Goal: Information Seeking & Learning: Learn about a topic

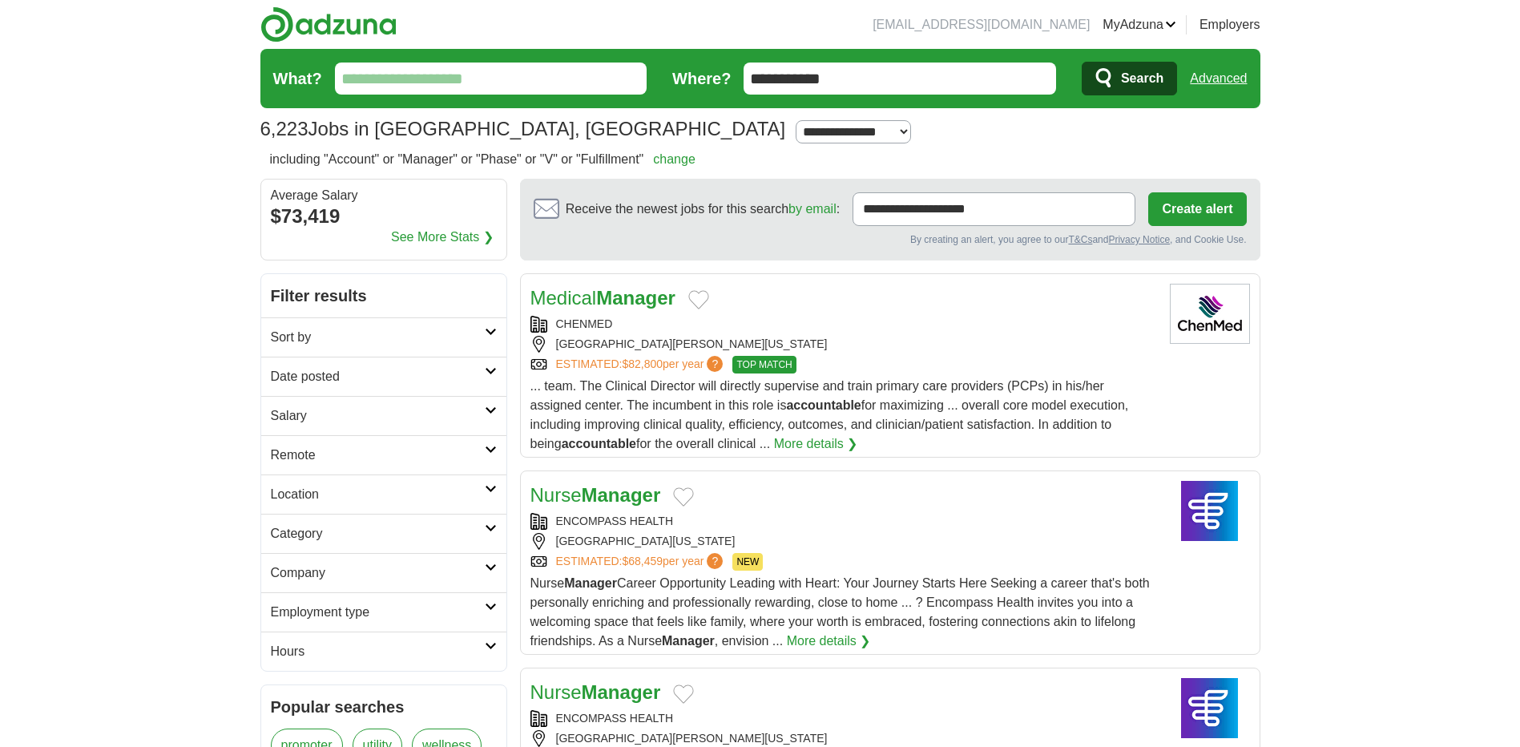
click at [508, 86] on input "What?" at bounding box center [491, 78] width 312 height 32
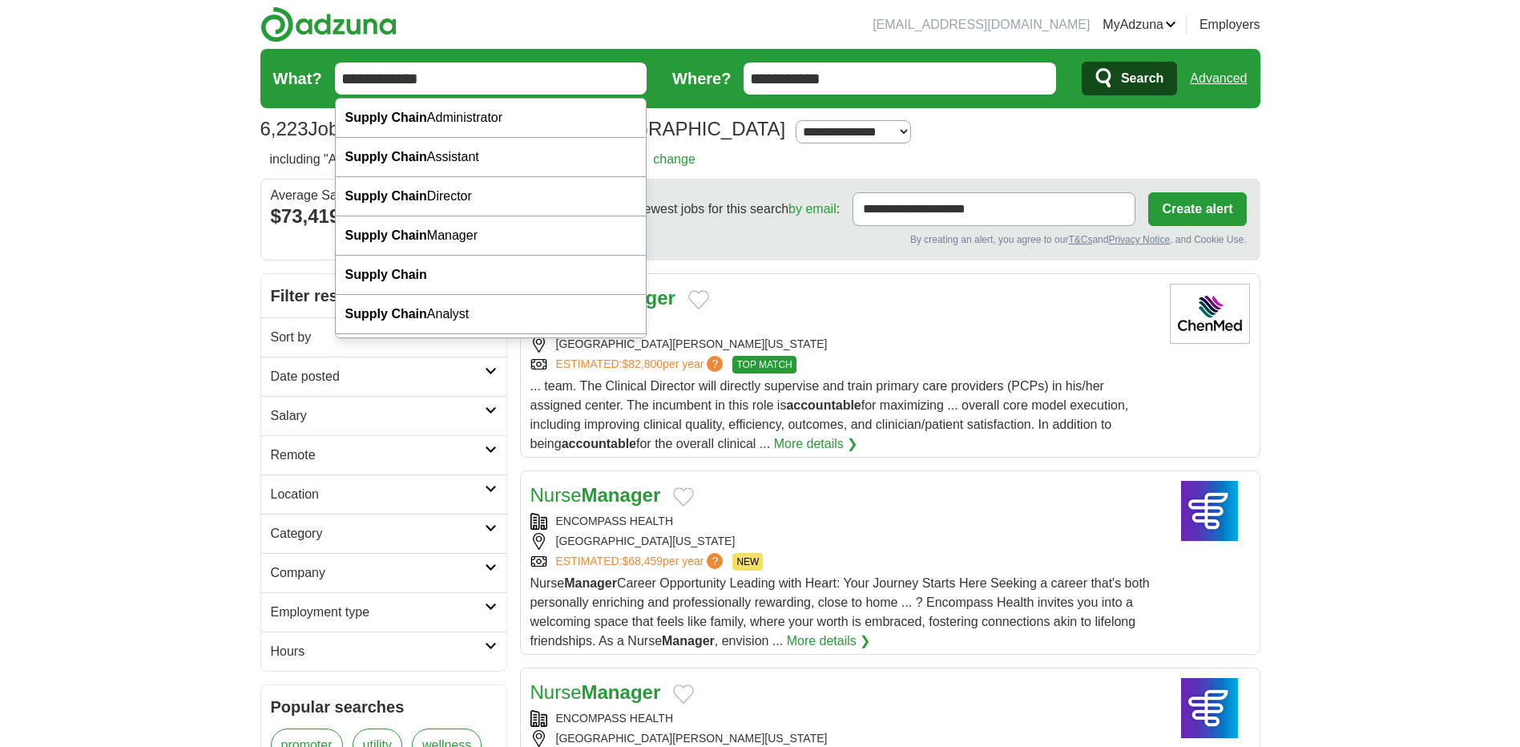
type input "**********"
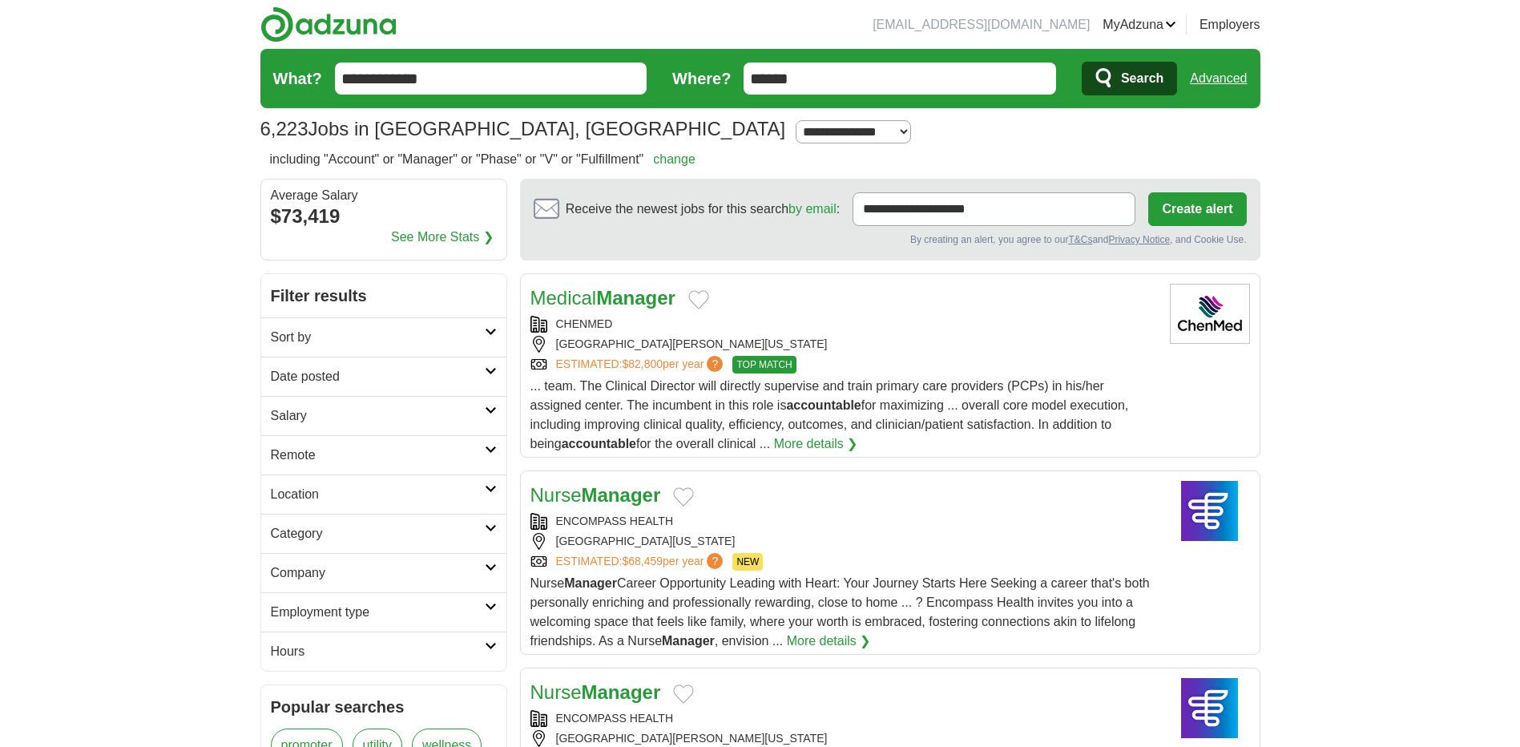
type input "******"
click at [1134, 82] on span "Search" at bounding box center [1142, 78] width 42 height 32
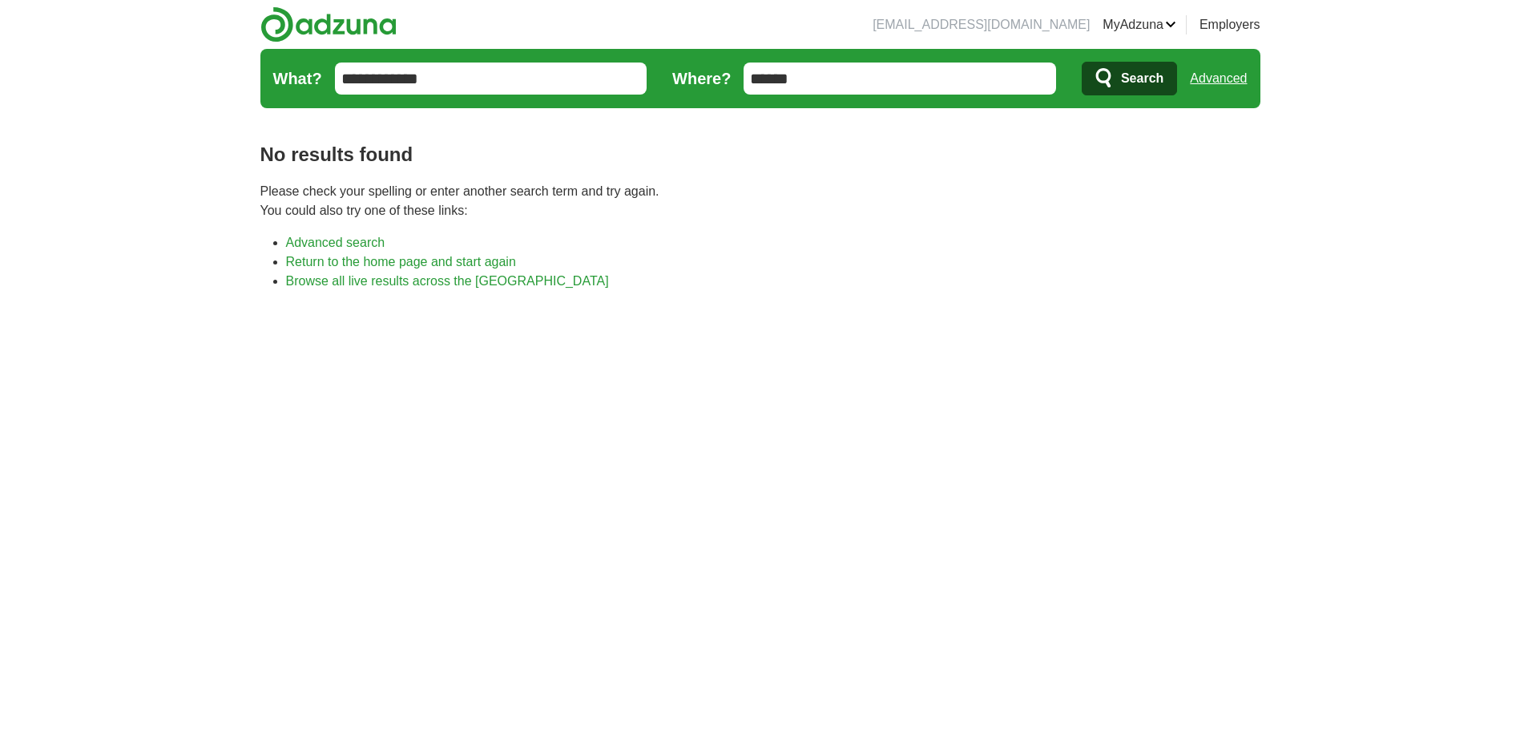
click at [816, 79] on input "******" at bounding box center [899, 78] width 312 height 32
type input "*"
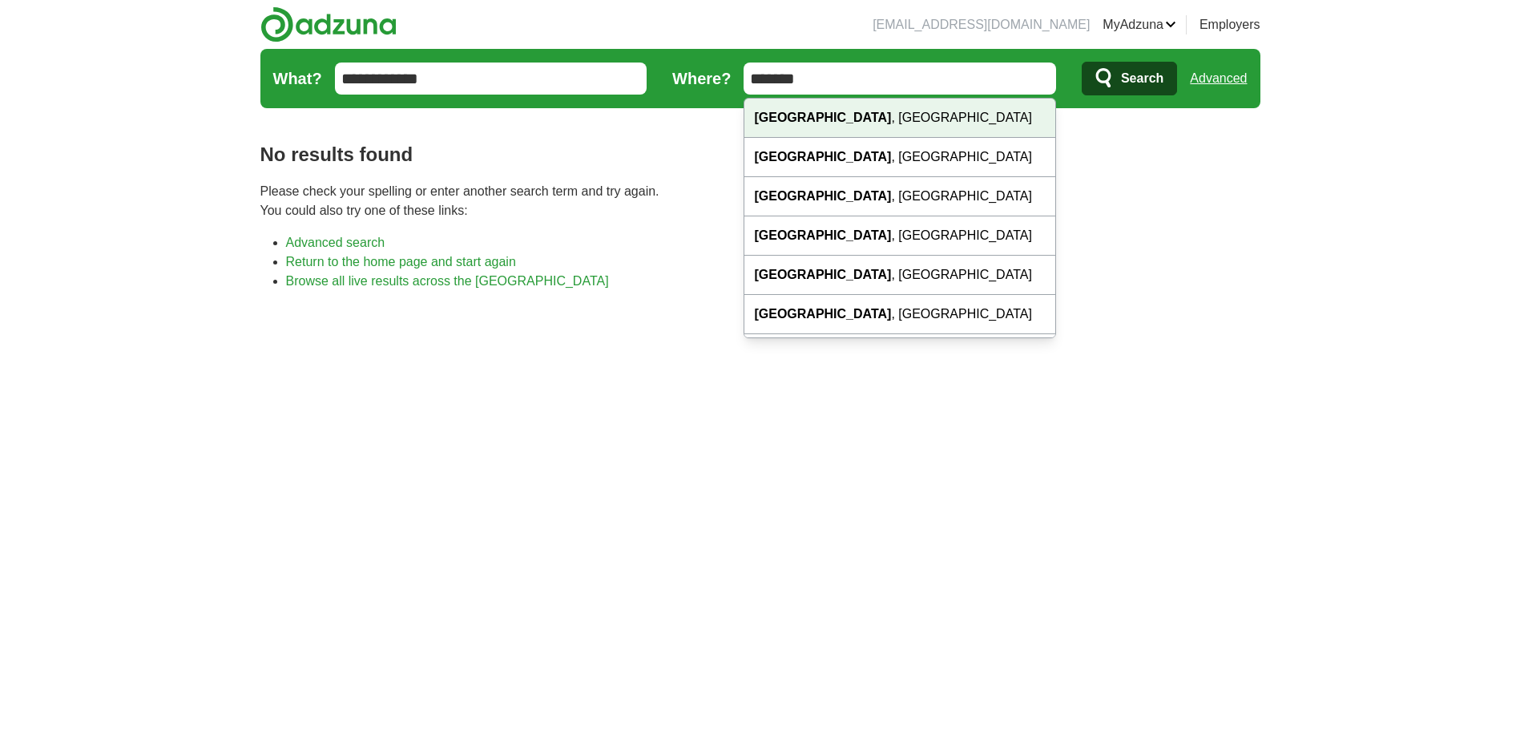
click at [804, 126] on div "Detroit , MI" at bounding box center [899, 118] width 311 height 39
type input "**********"
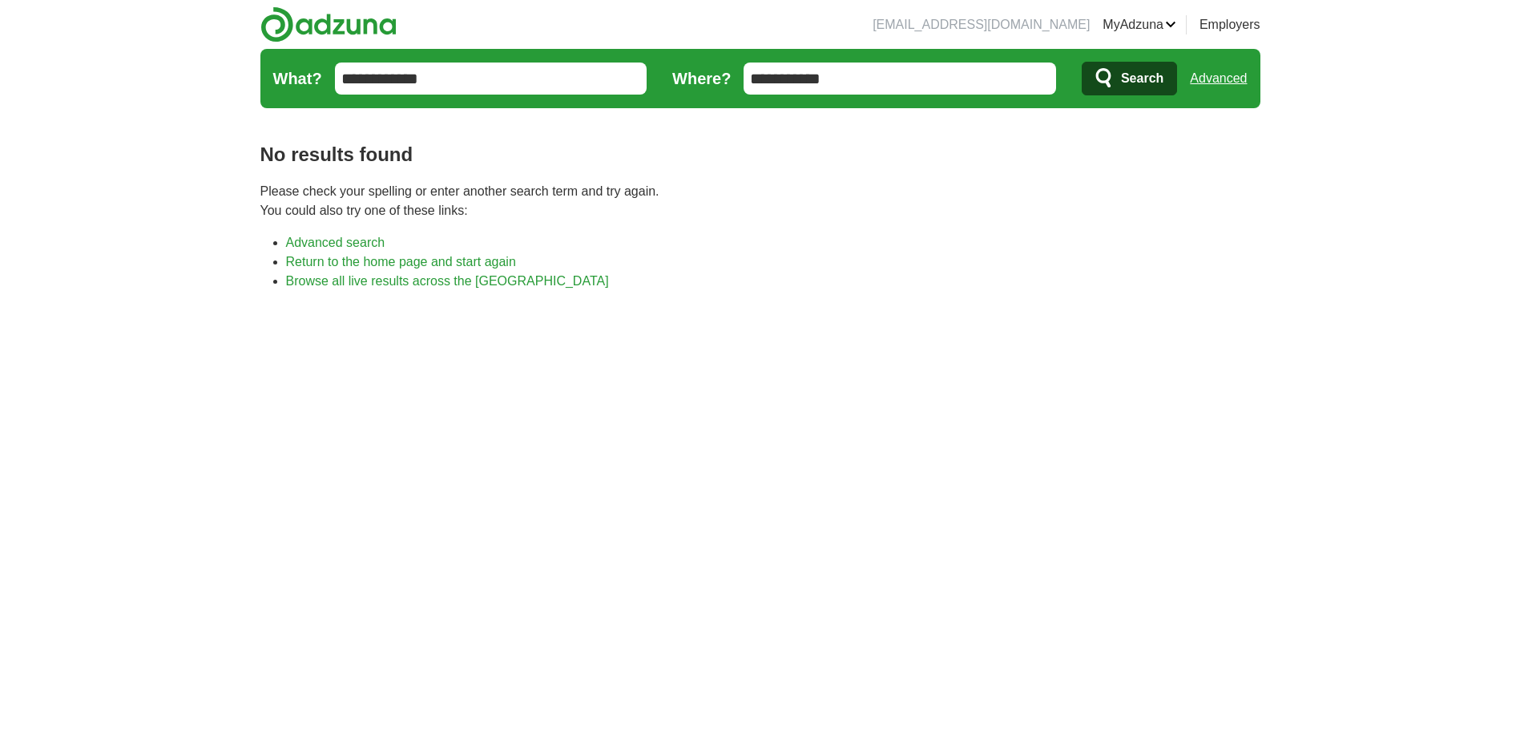
click at [1157, 76] on span "Search" at bounding box center [1142, 78] width 42 height 32
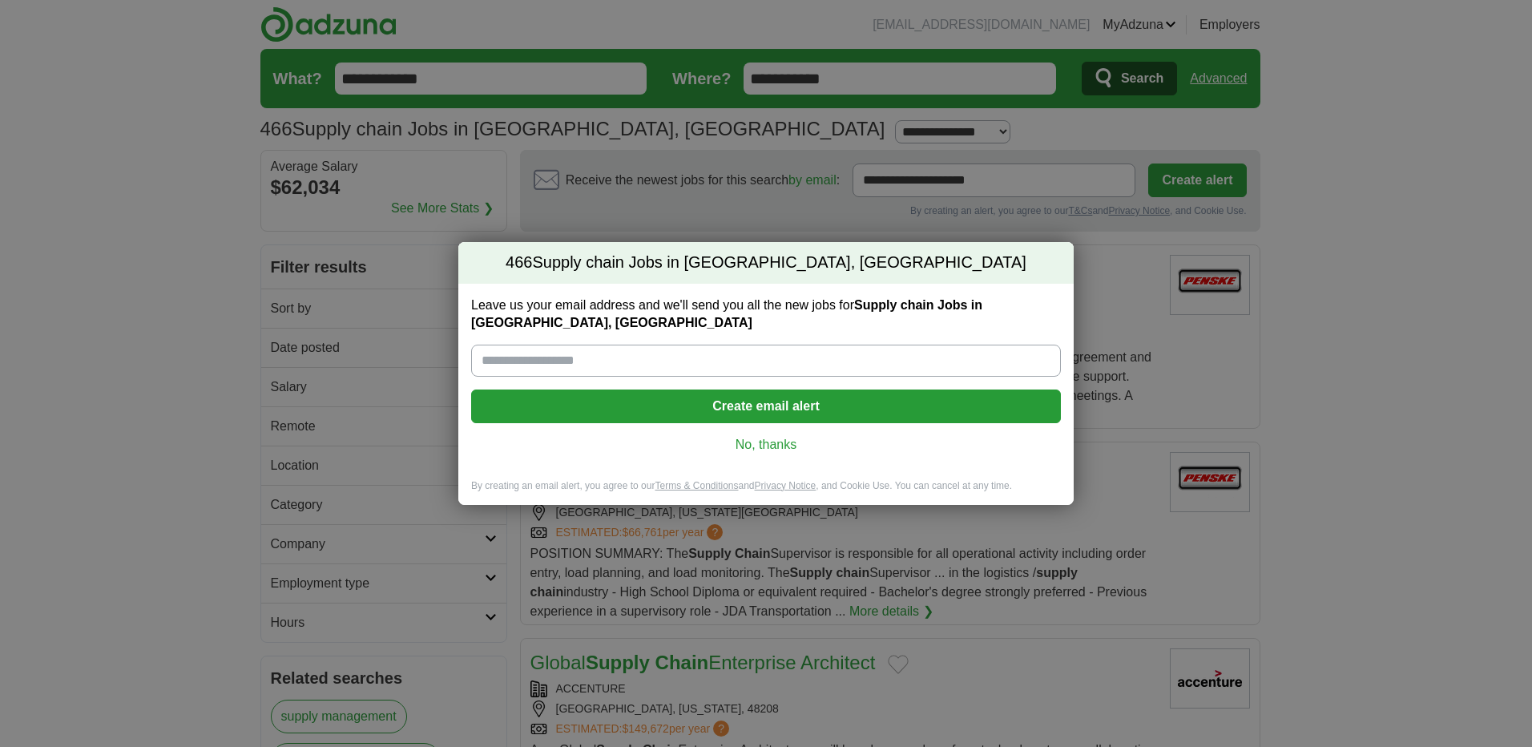
click at [654, 344] on input "Leave us your email address and we'll send you all the new jobs for Supply chai…" at bounding box center [766, 360] width 590 height 32
type input "**********"
click at [740, 403] on button "Create email alert" at bounding box center [766, 406] width 590 height 34
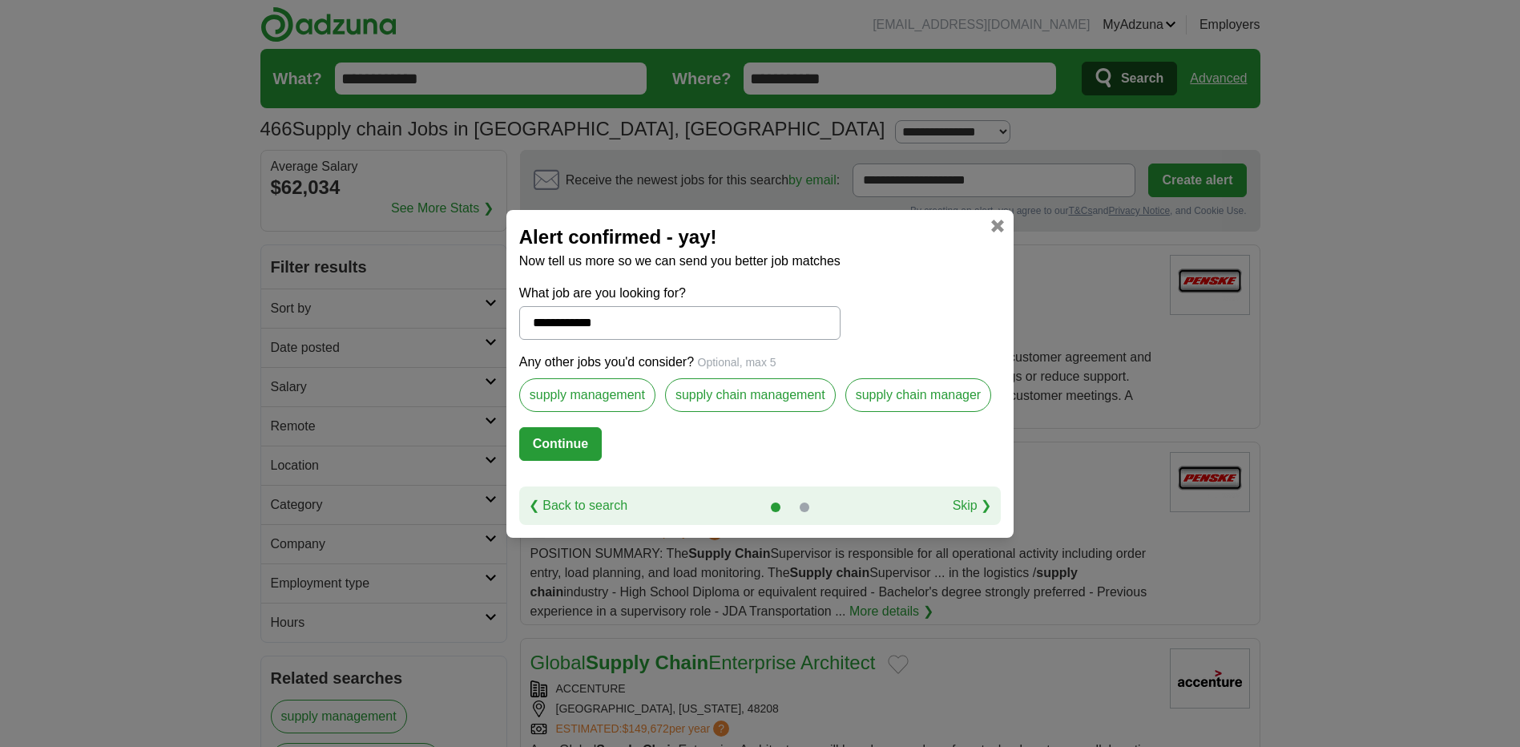
click at [634, 393] on label "supply management" at bounding box center [587, 395] width 136 height 34
click at [728, 394] on label "supply chain management" at bounding box center [750, 395] width 171 height 34
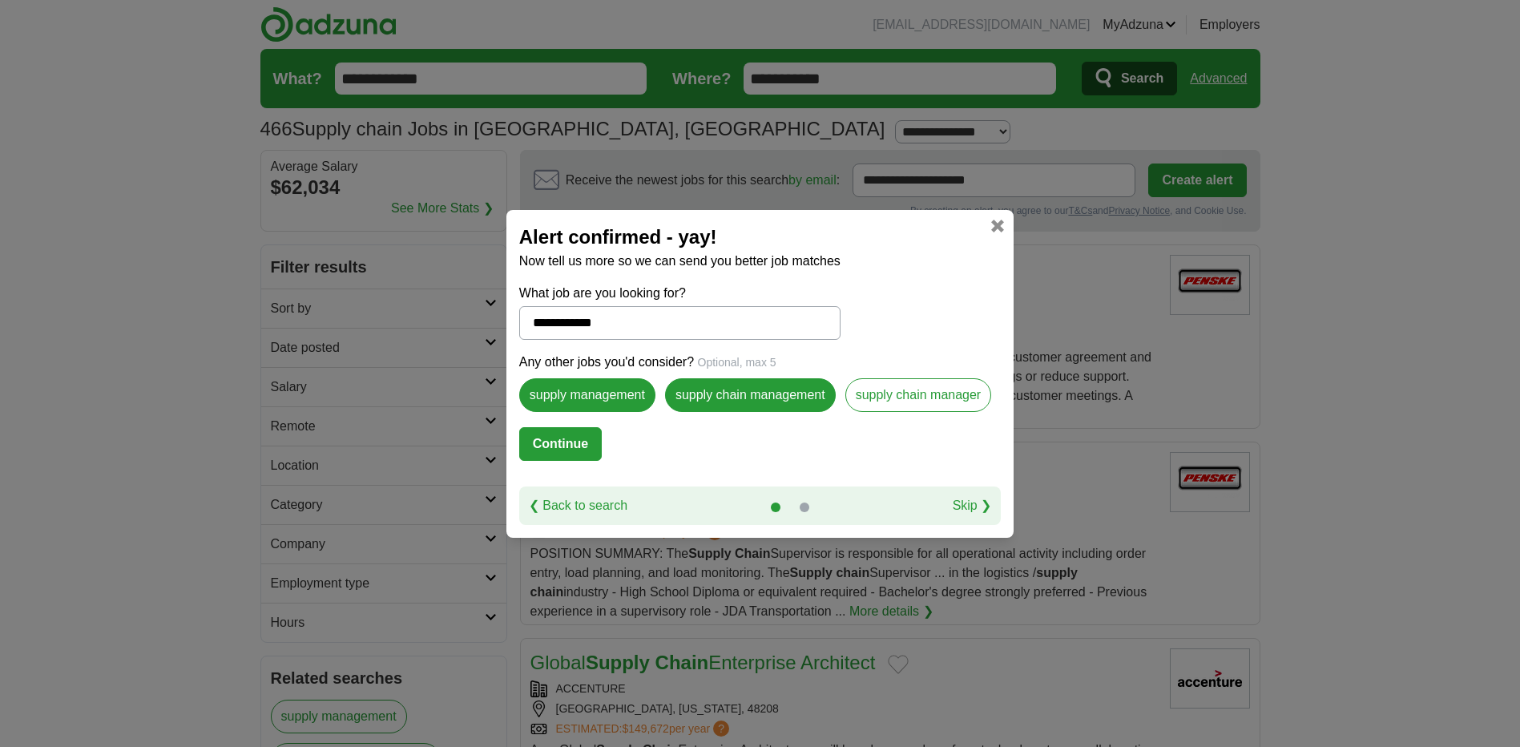
click at [900, 395] on label "supply chain manager" at bounding box center [918, 395] width 147 height 34
click at [585, 447] on button "Continue" at bounding box center [560, 444] width 83 height 34
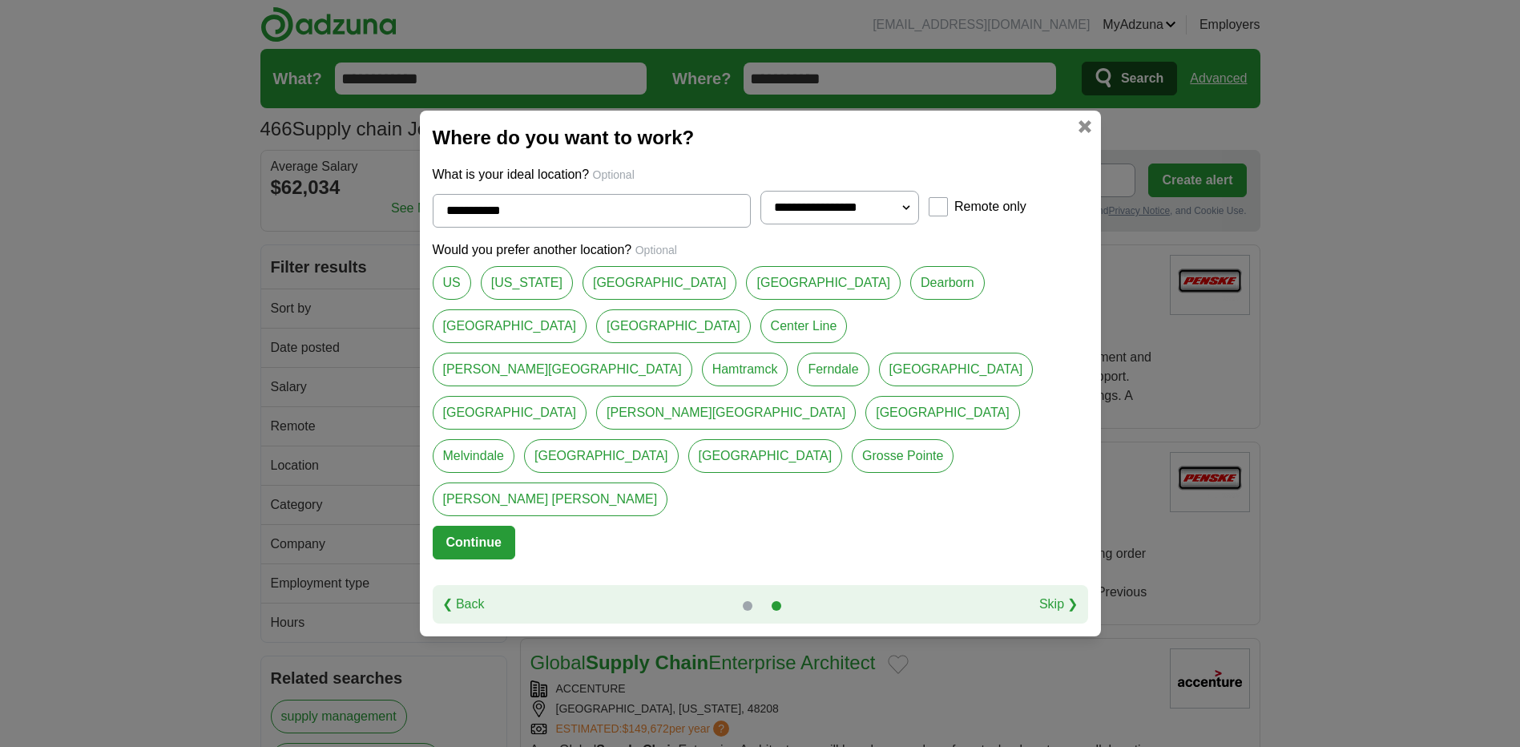
click at [907, 224] on select "**********" at bounding box center [839, 208] width 159 height 34
select select "**"
click at [760, 224] on select "**********" at bounding box center [839, 208] width 159 height 34
click at [598, 300] on link "[GEOGRAPHIC_DATA]" at bounding box center [659, 283] width 155 height 34
click at [746, 300] on link "[GEOGRAPHIC_DATA]" at bounding box center [823, 283] width 155 height 34
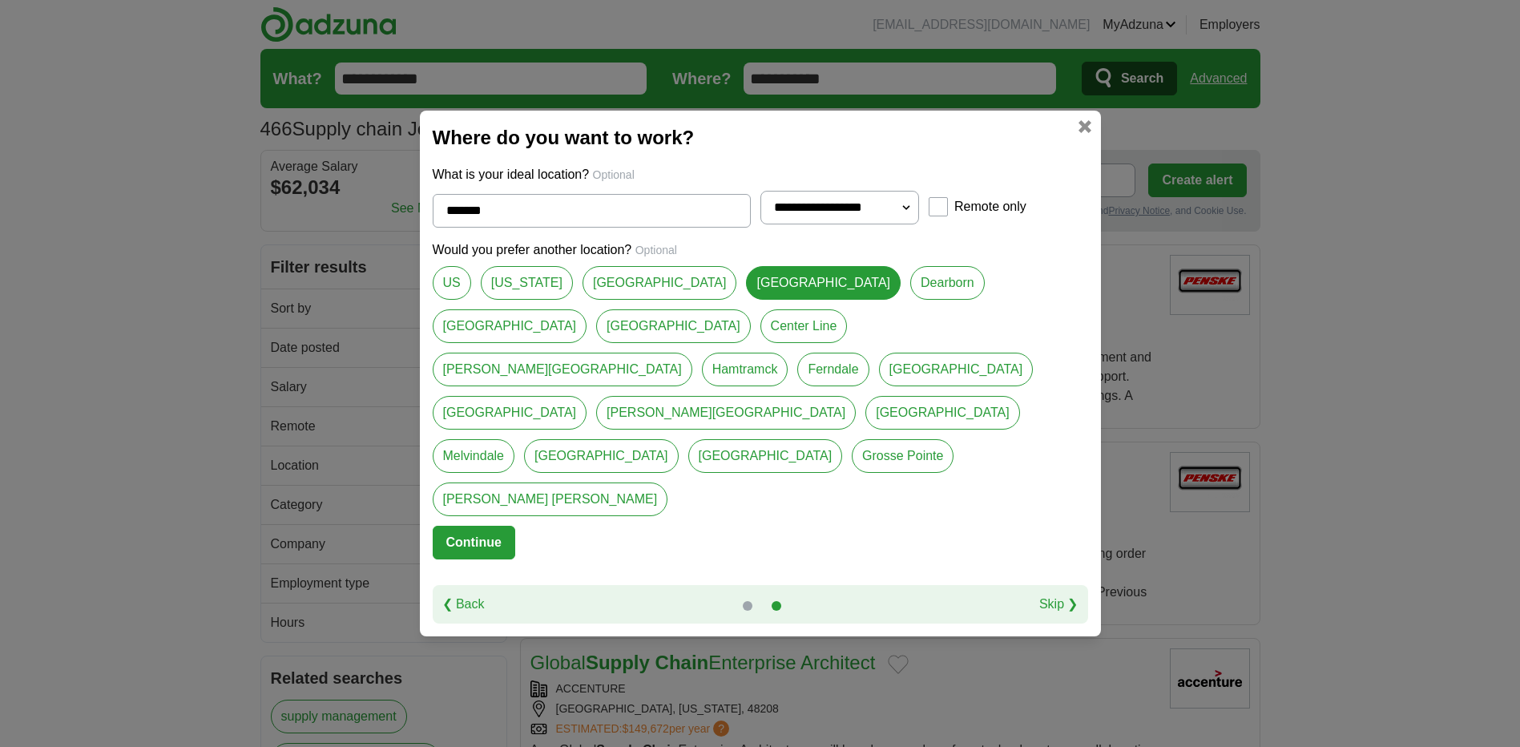
click at [587, 300] on link "[GEOGRAPHIC_DATA]" at bounding box center [659, 283] width 155 height 34
type input "**********"
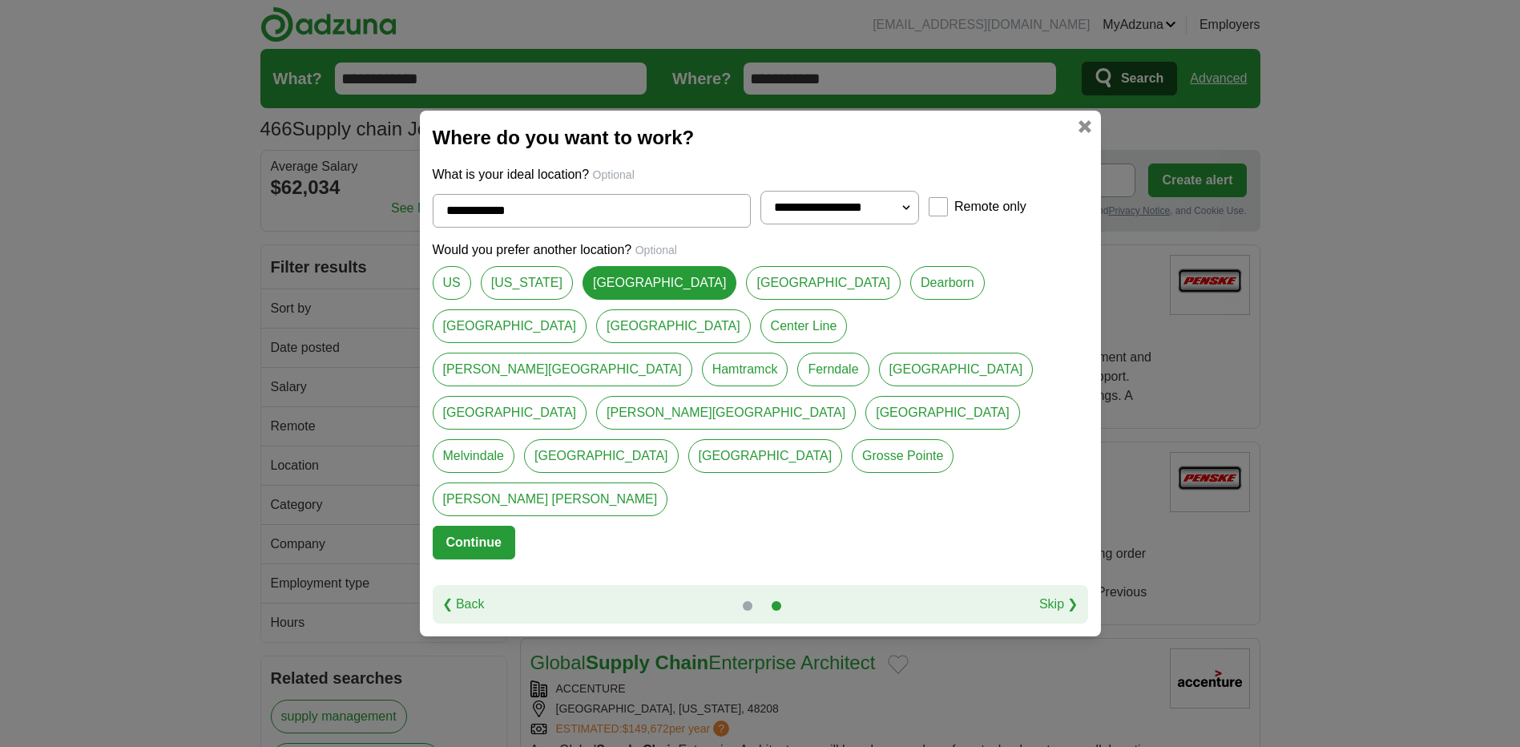
click at [449, 526] on button "Continue" at bounding box center [474, 543] width 83 height 34
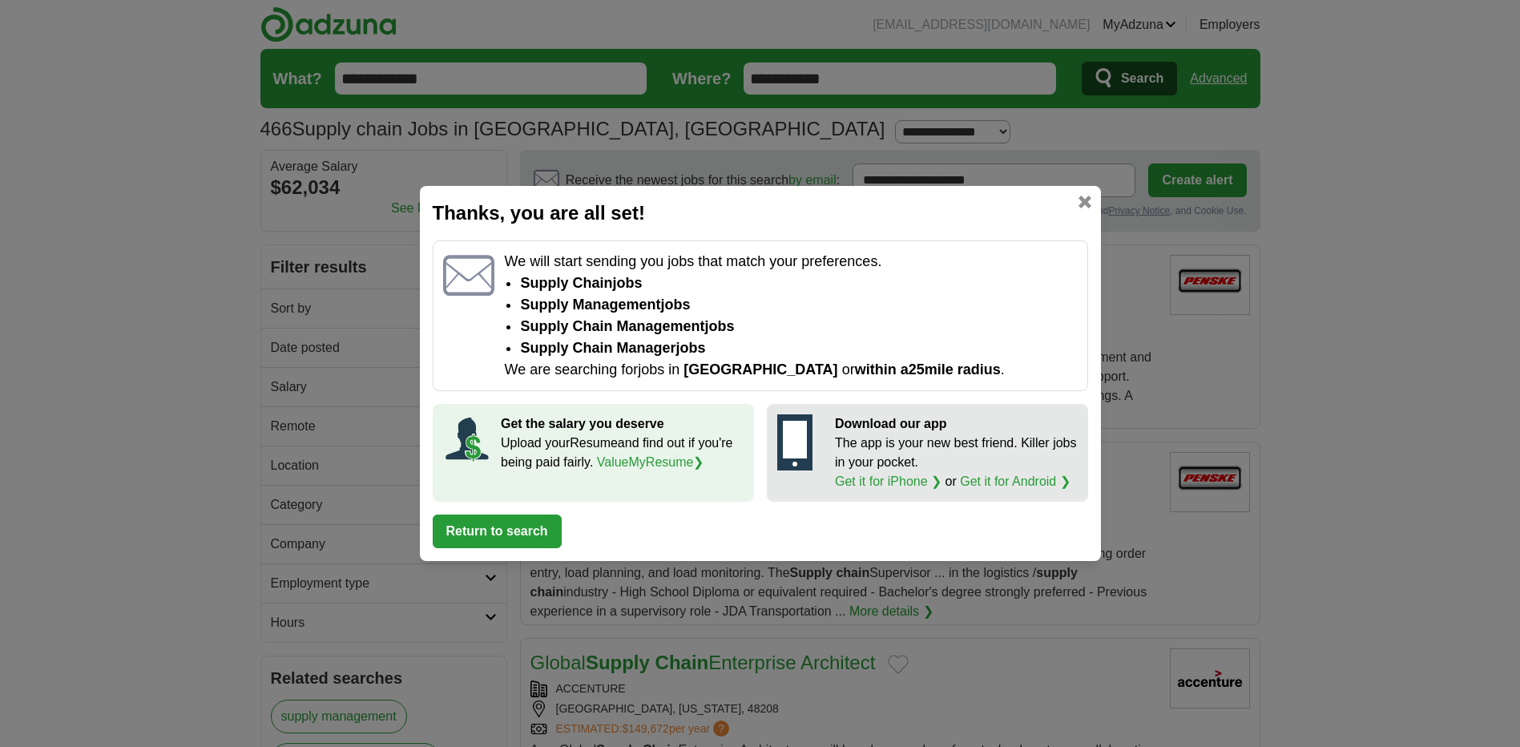
click at [1083, 207] on link at bounding box center [1084, 201] width 13 height 13
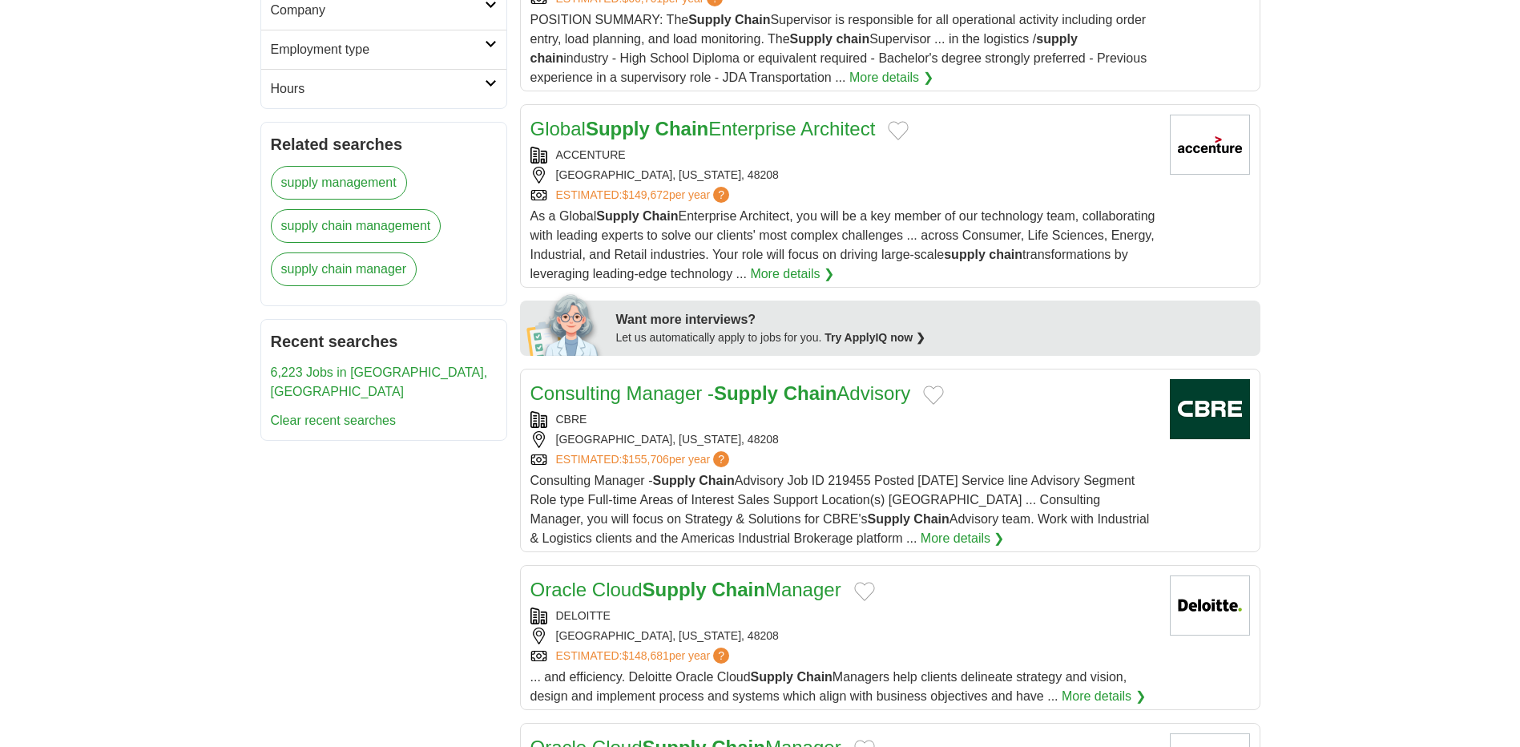
scroll to position [534, 0]
click at [920, 534] on link "More details ❯" at bounding box center [962, 537] width 84 height 19
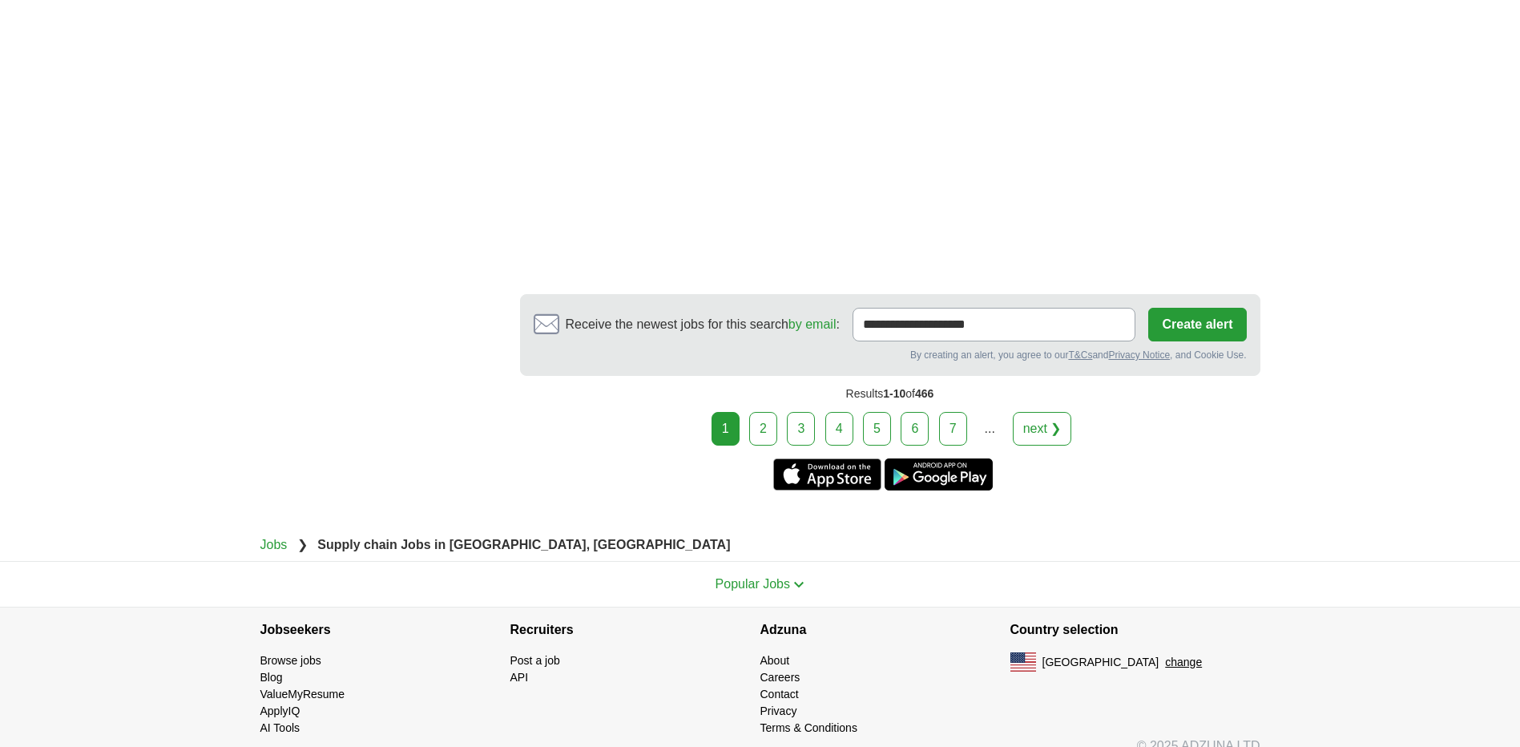
scroll to position [2878, 0]
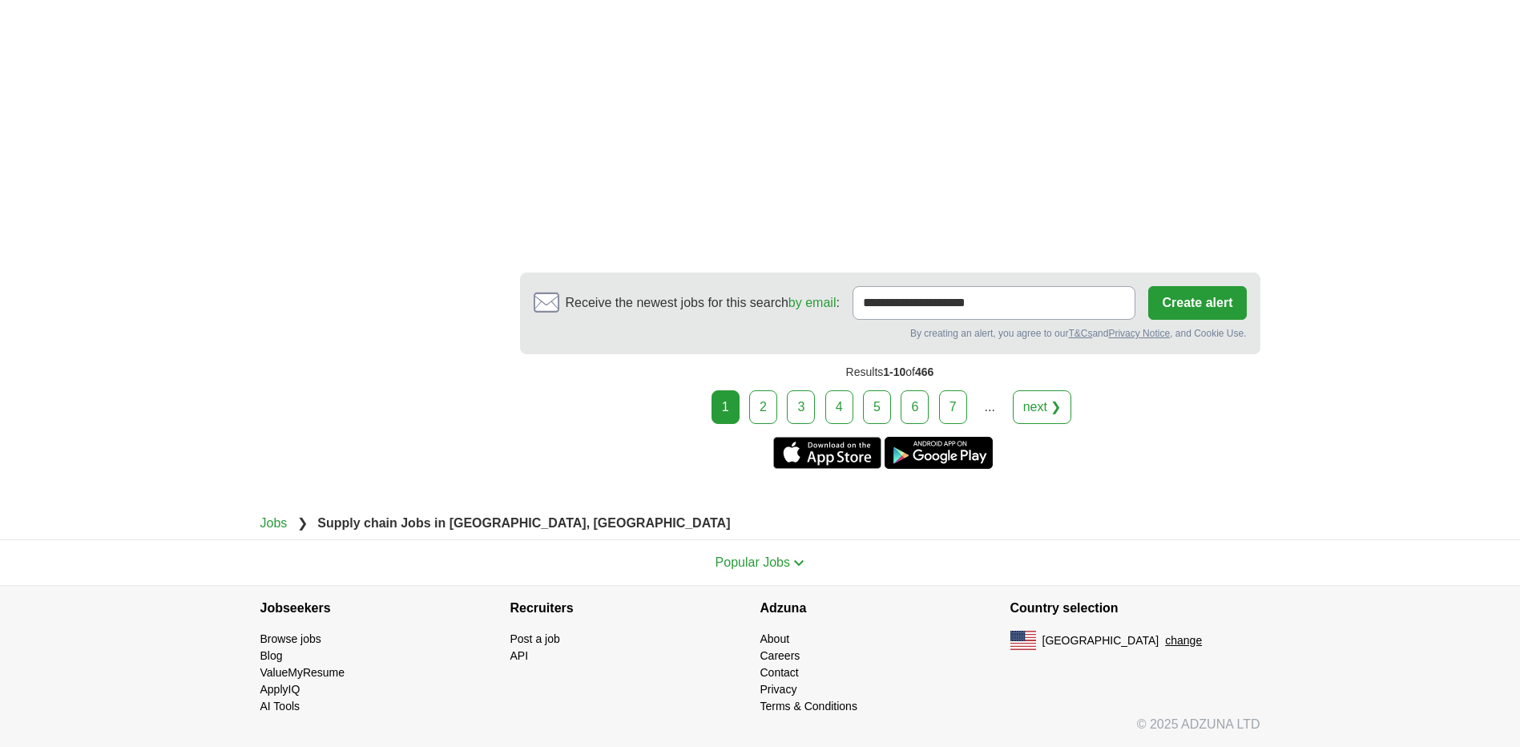
click at [1058, 417] on link "next ❯" at bounding box center [1042, 407] width 59 height 34
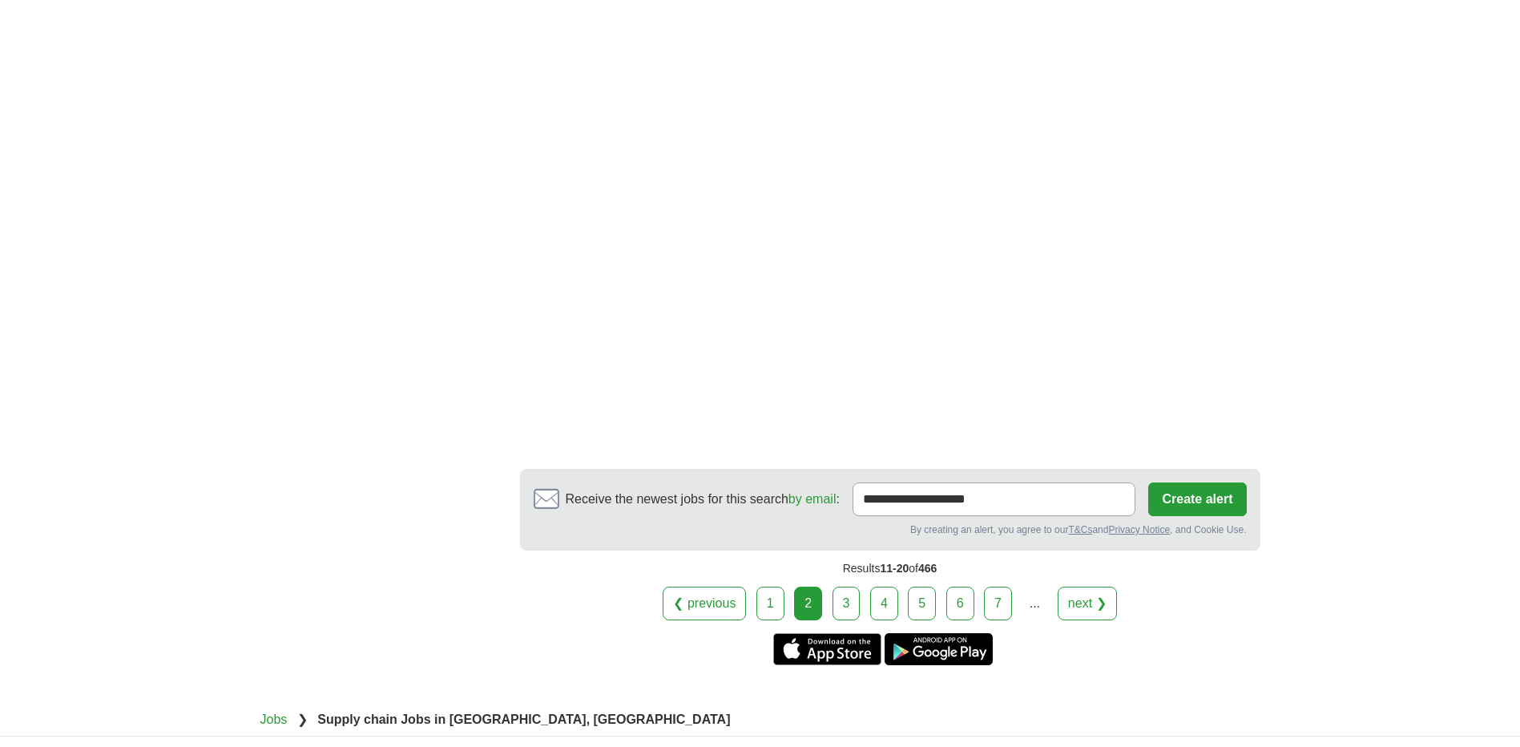
scroll to position [2670, 0]
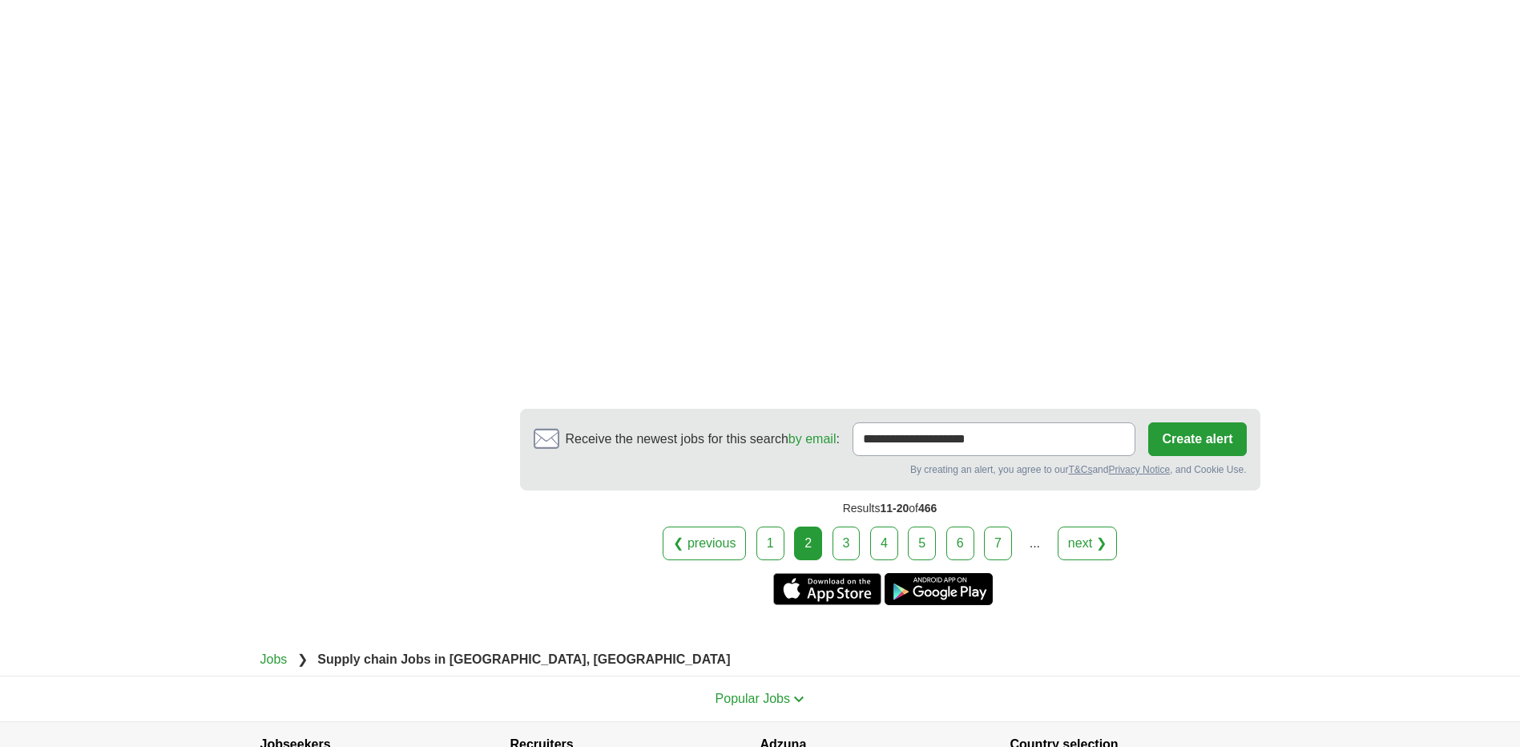
click at [848, 526] on link "3" at bounding box center [846, 543] width 28 height 34
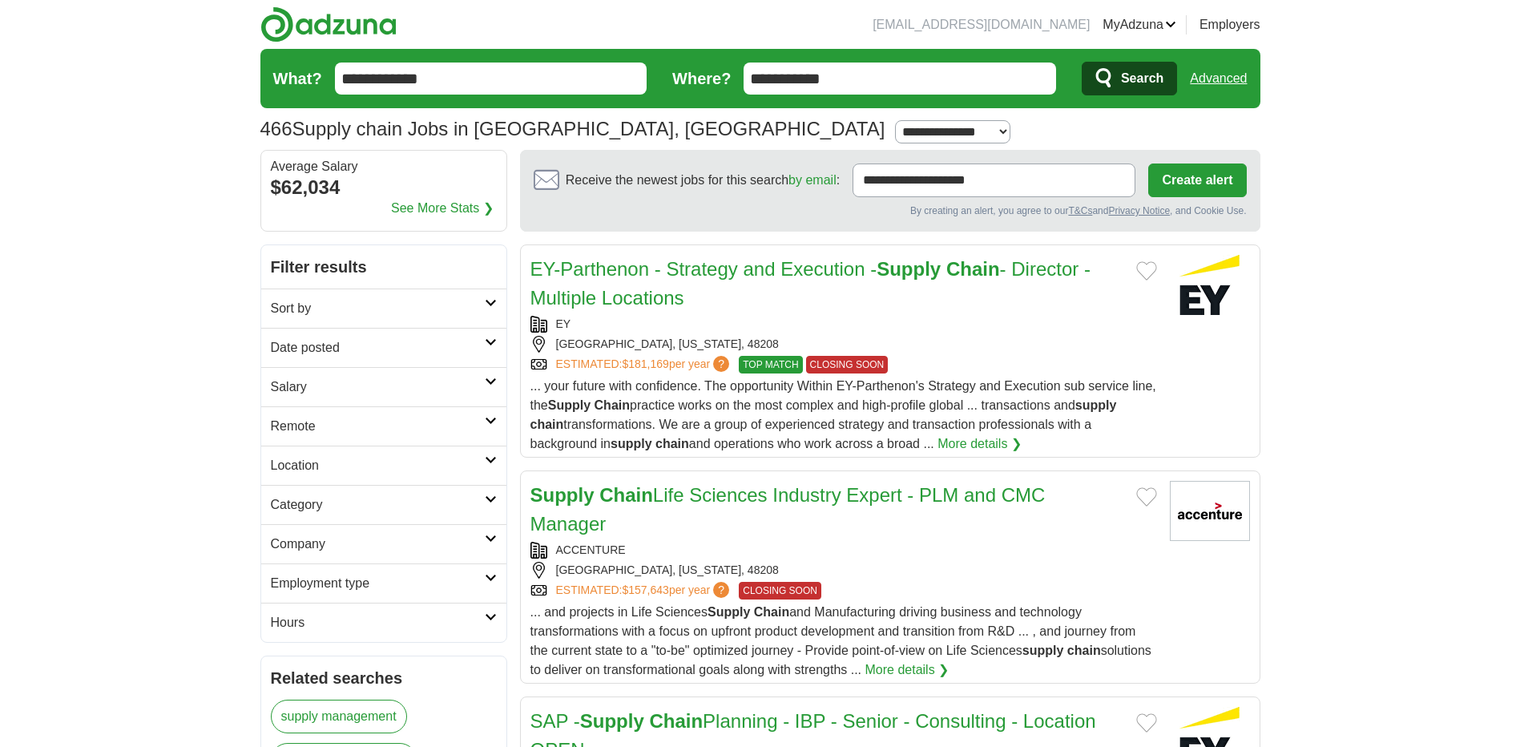
click at [491, 342] on icon at bounding box center [491, 342] width 12 height 8
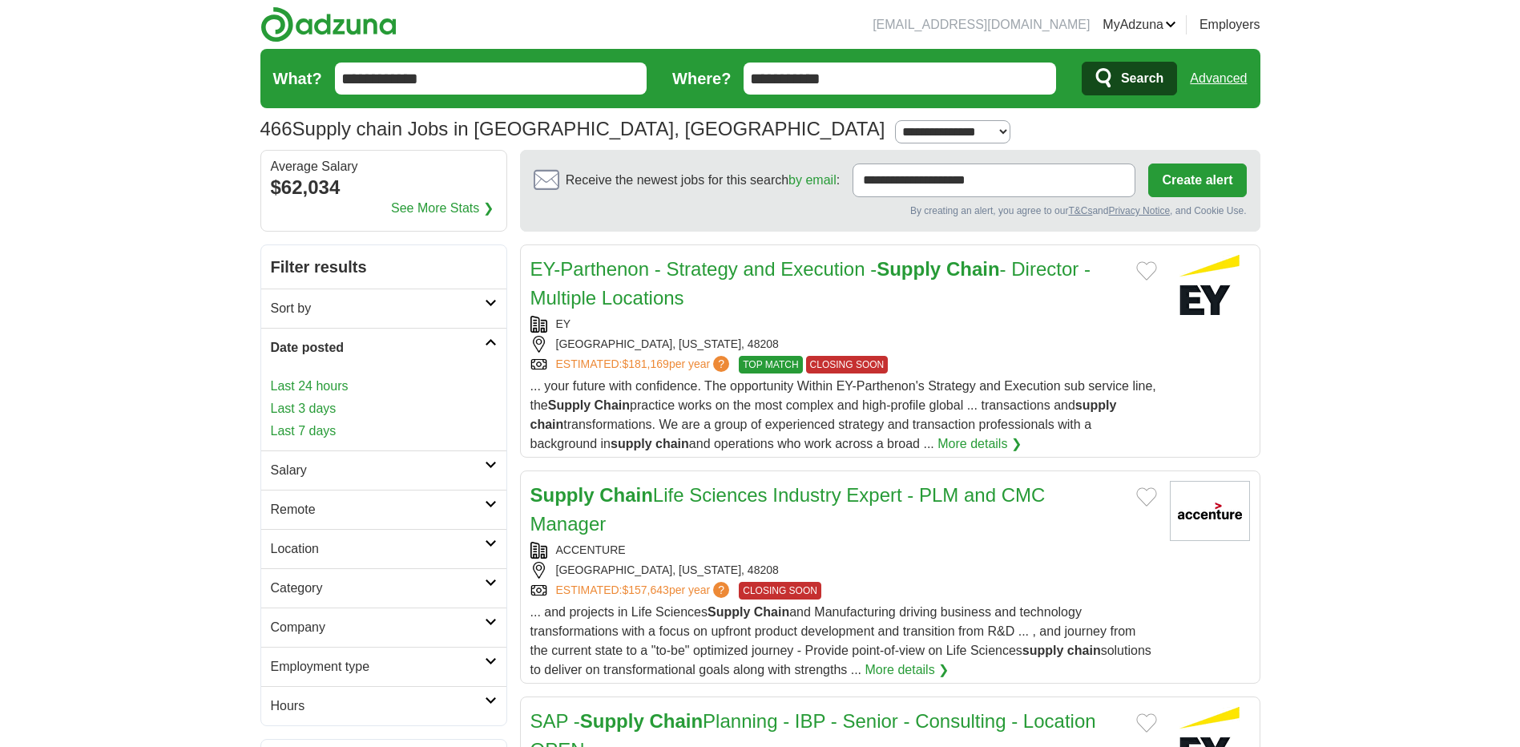
click at [320, 429] on link "Last 7 days" at bounding box center [384, 430] width 226 height 19
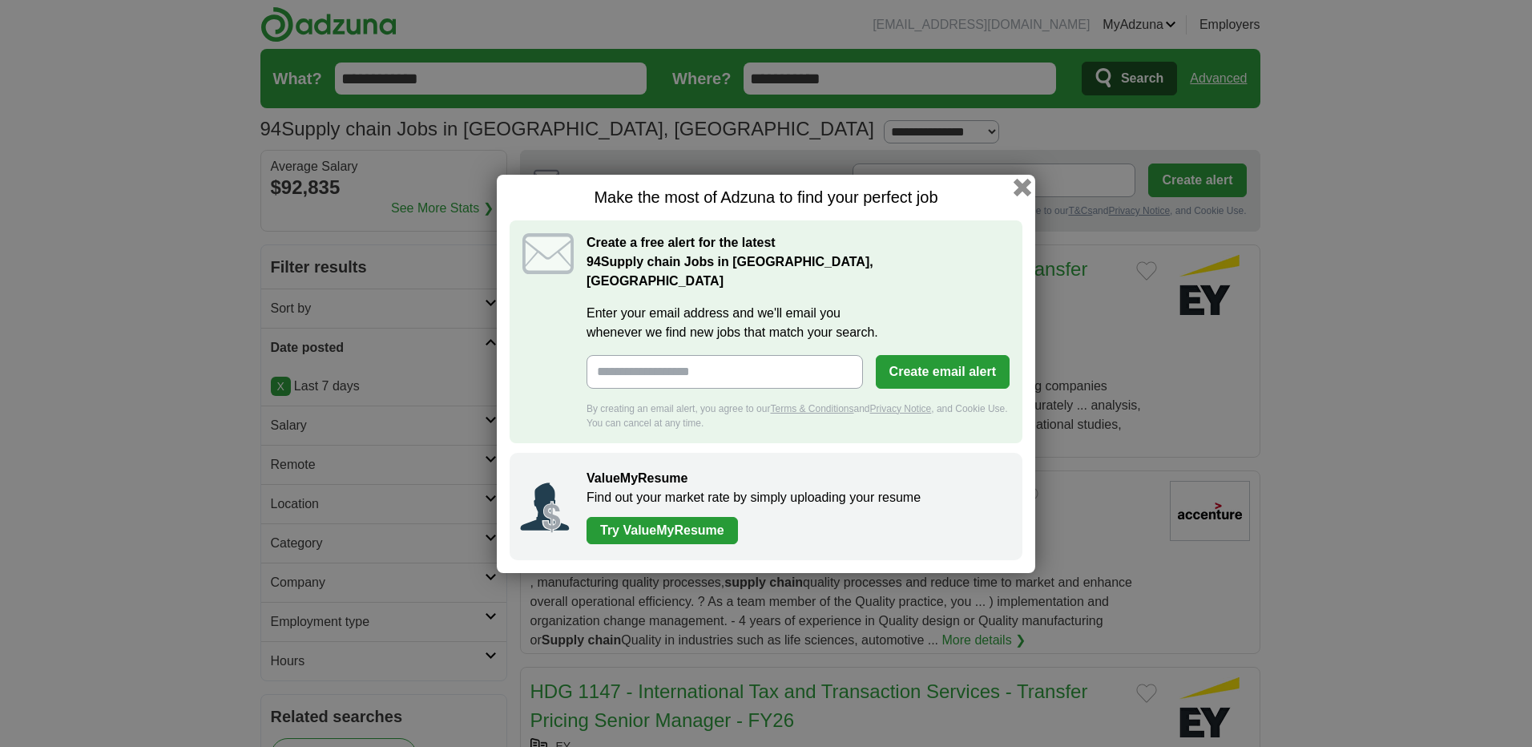
click at [1021, 195] on button "button" at bounding box center [1022, 187] width 18 height 18
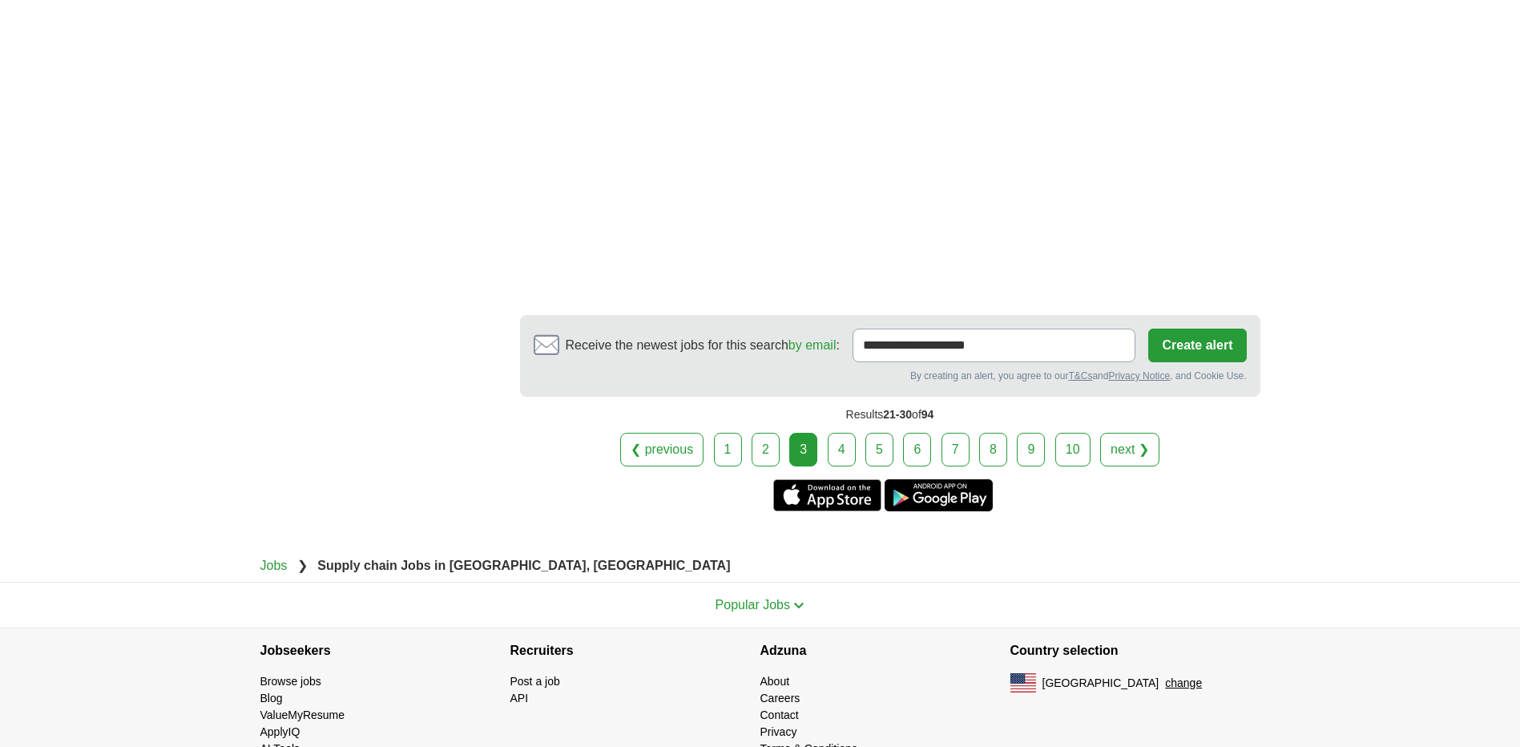
scroll to position [2884, 0]
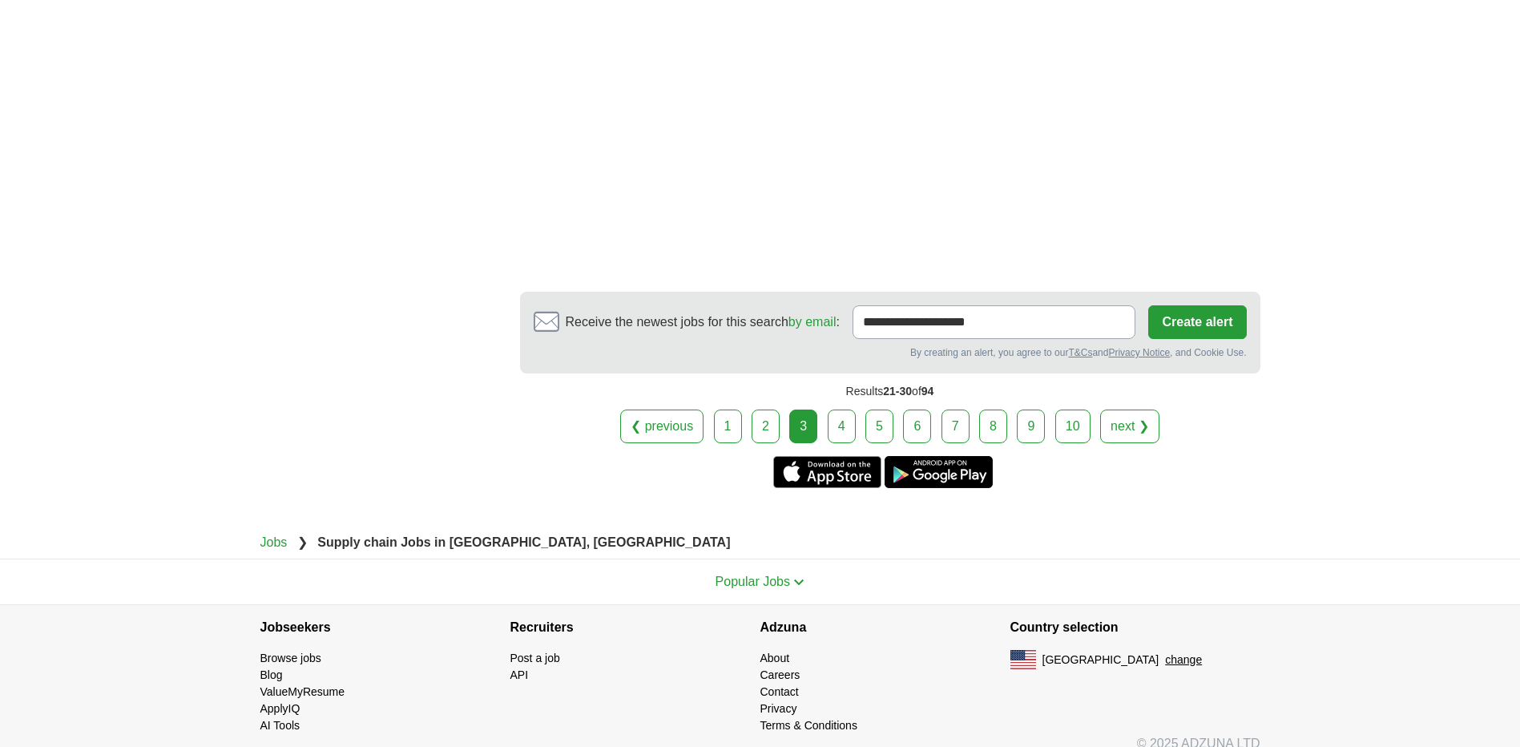
click at [844, 423] on link "4" at bounding box center [842, 426] width 28 height 34
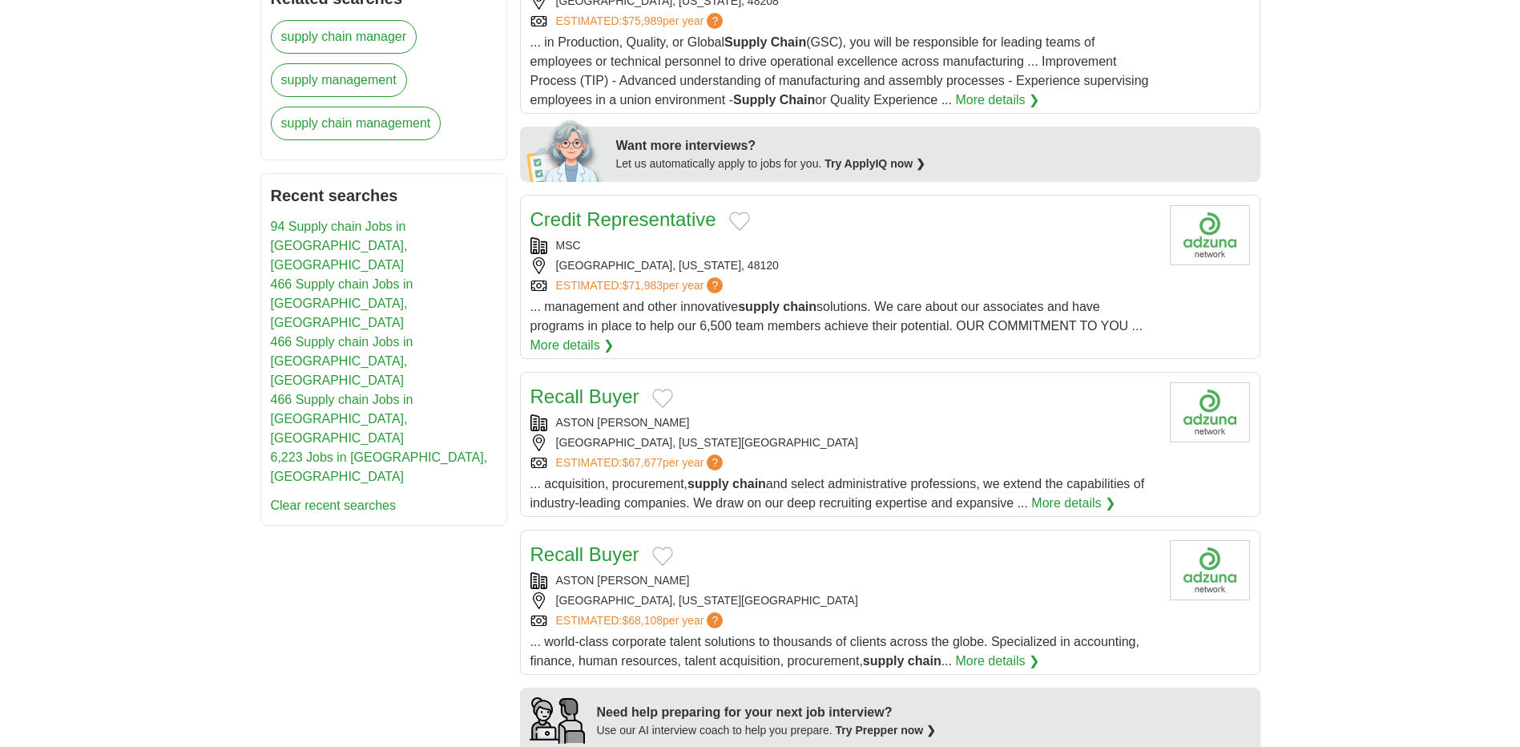
scroll to position [747, 0]
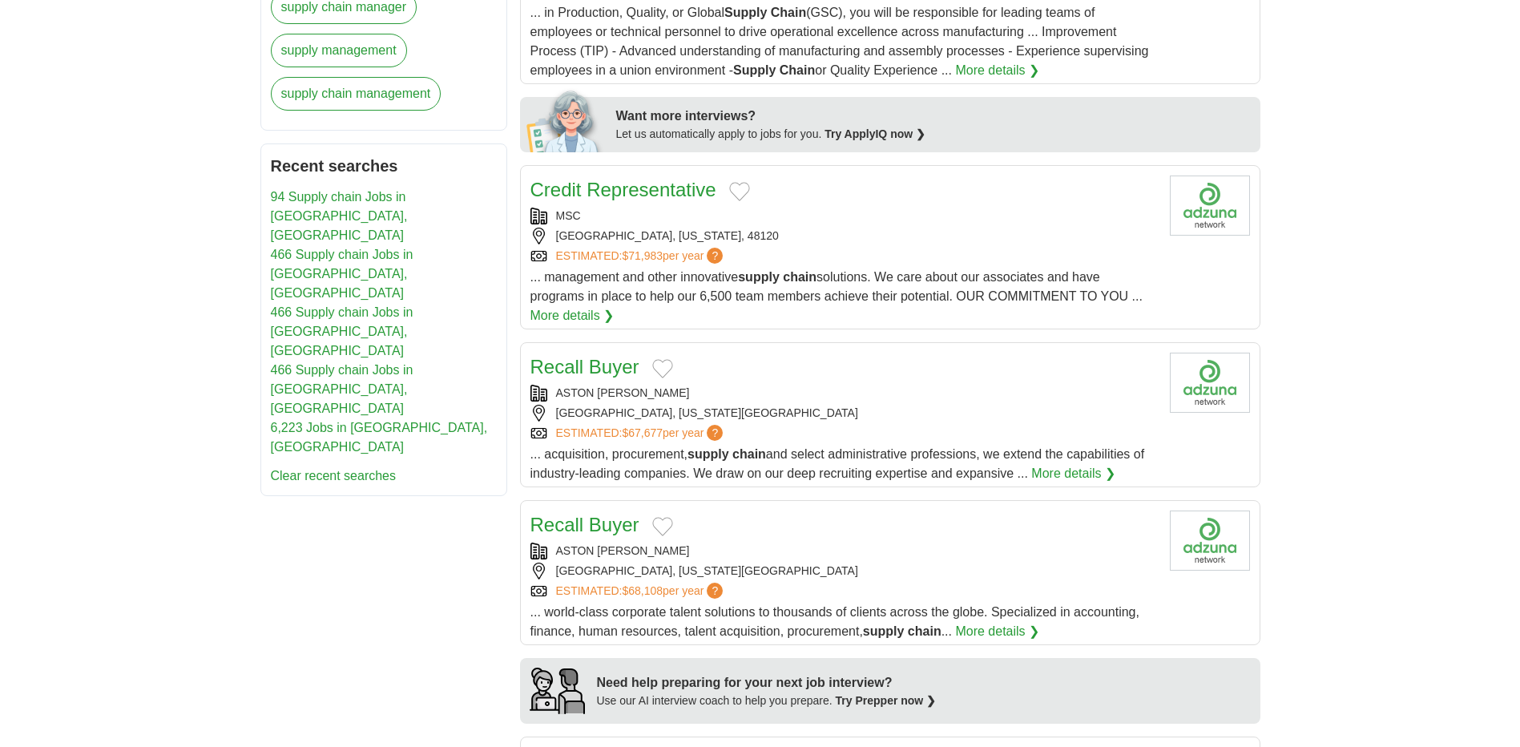
click at [791, 397] on div "ASTON [PERSON_NAME]" at bounding box center [843, 393] width 626 height 17
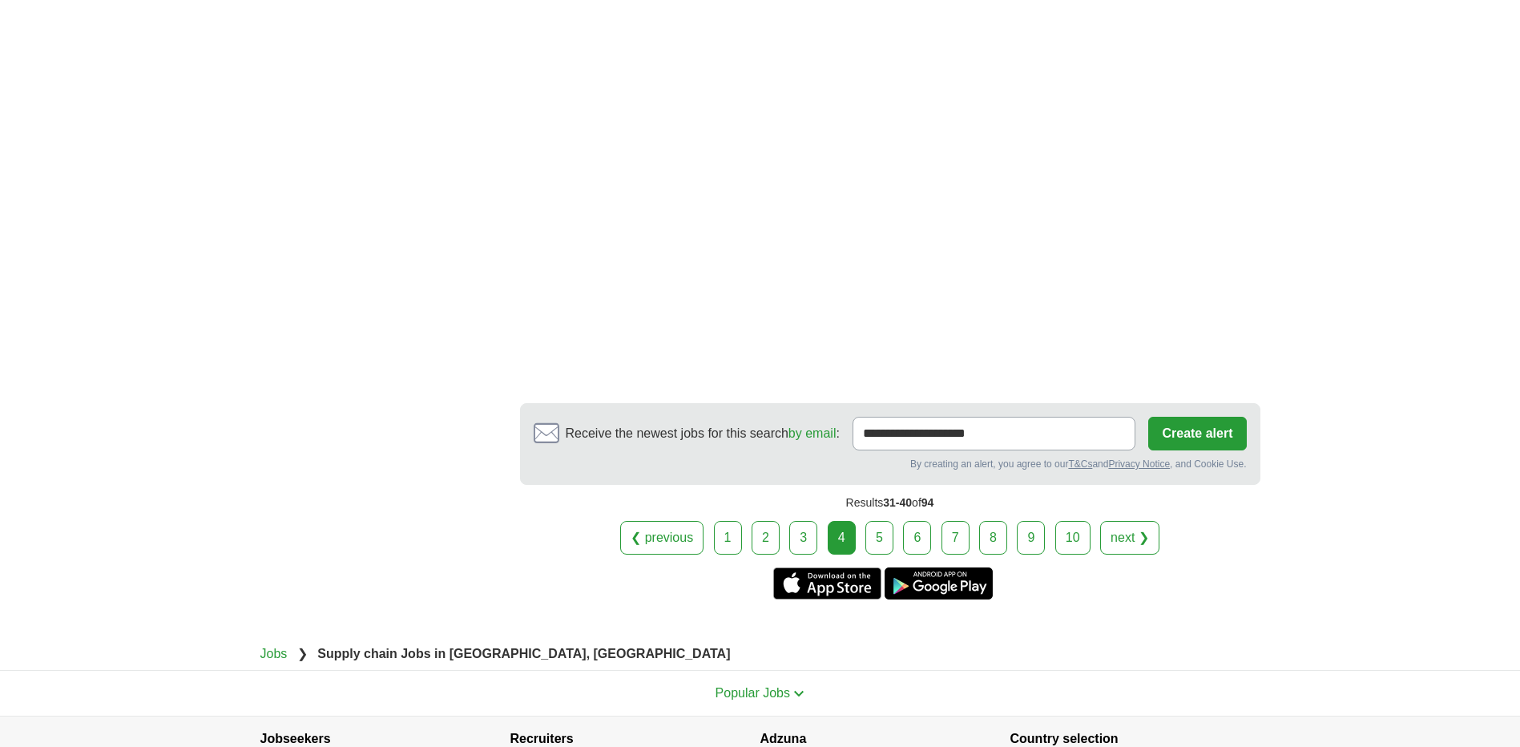
scroll to position [2564, 0]
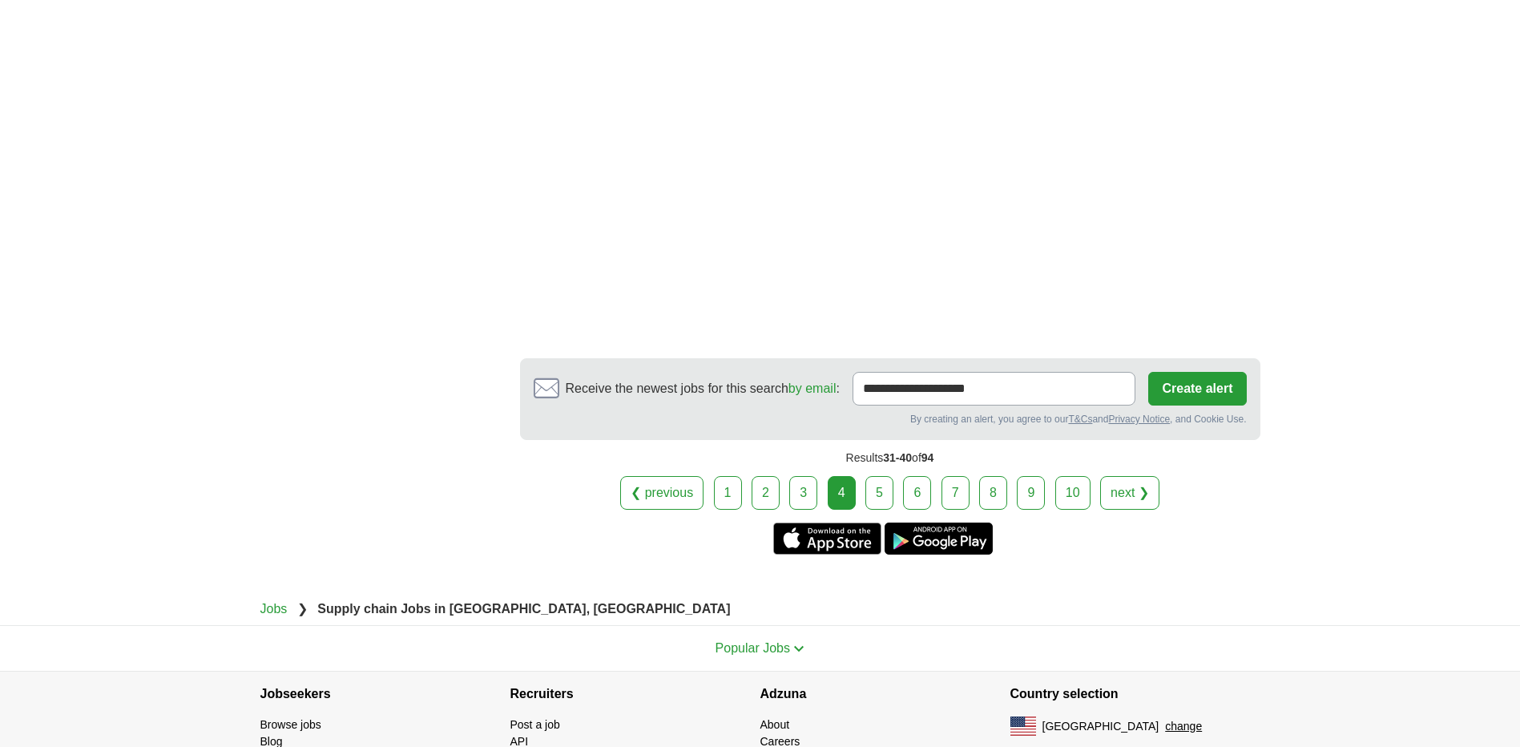
click at [886, 497] on link "5" at bounding box center [879, 493] width 28 height 34
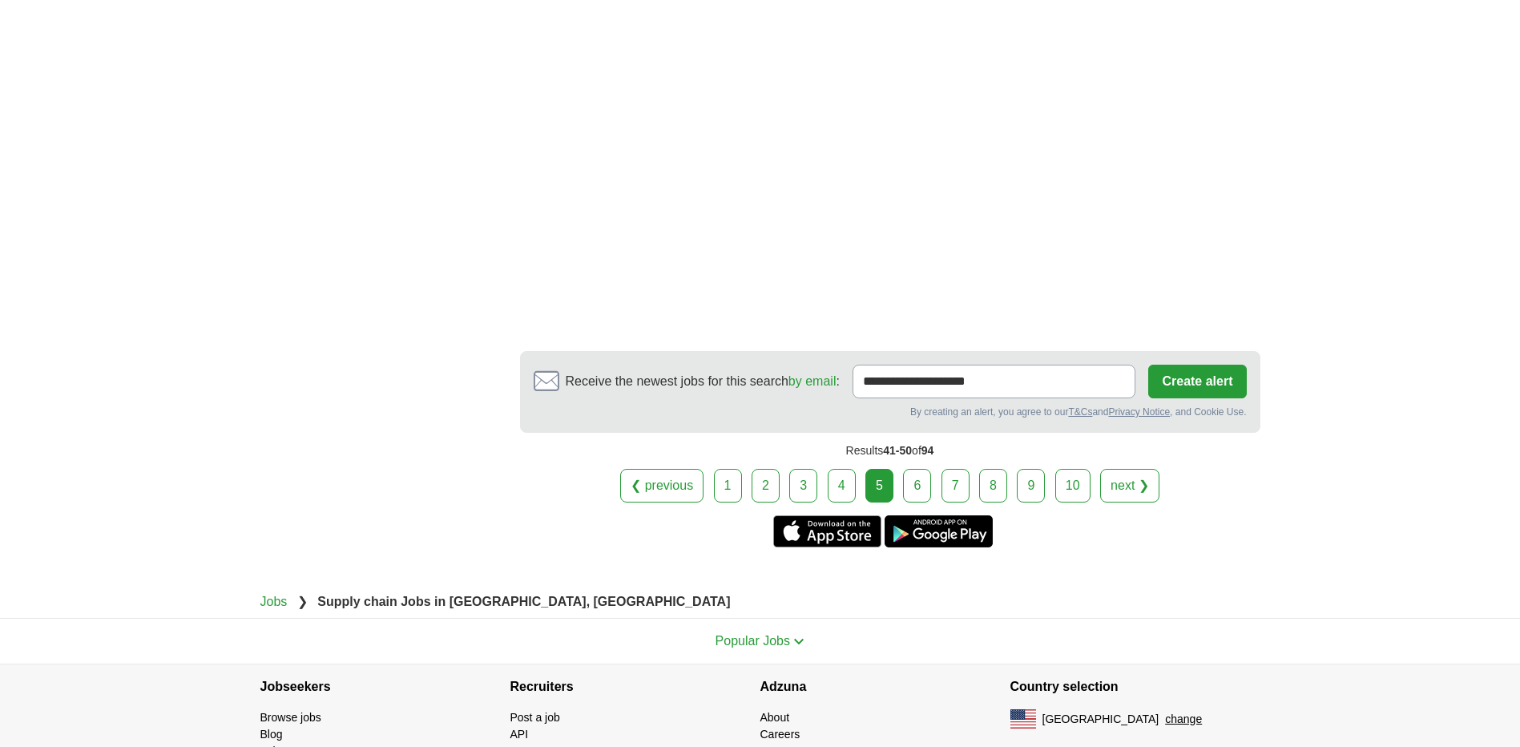
scroll to position [2777, 0]
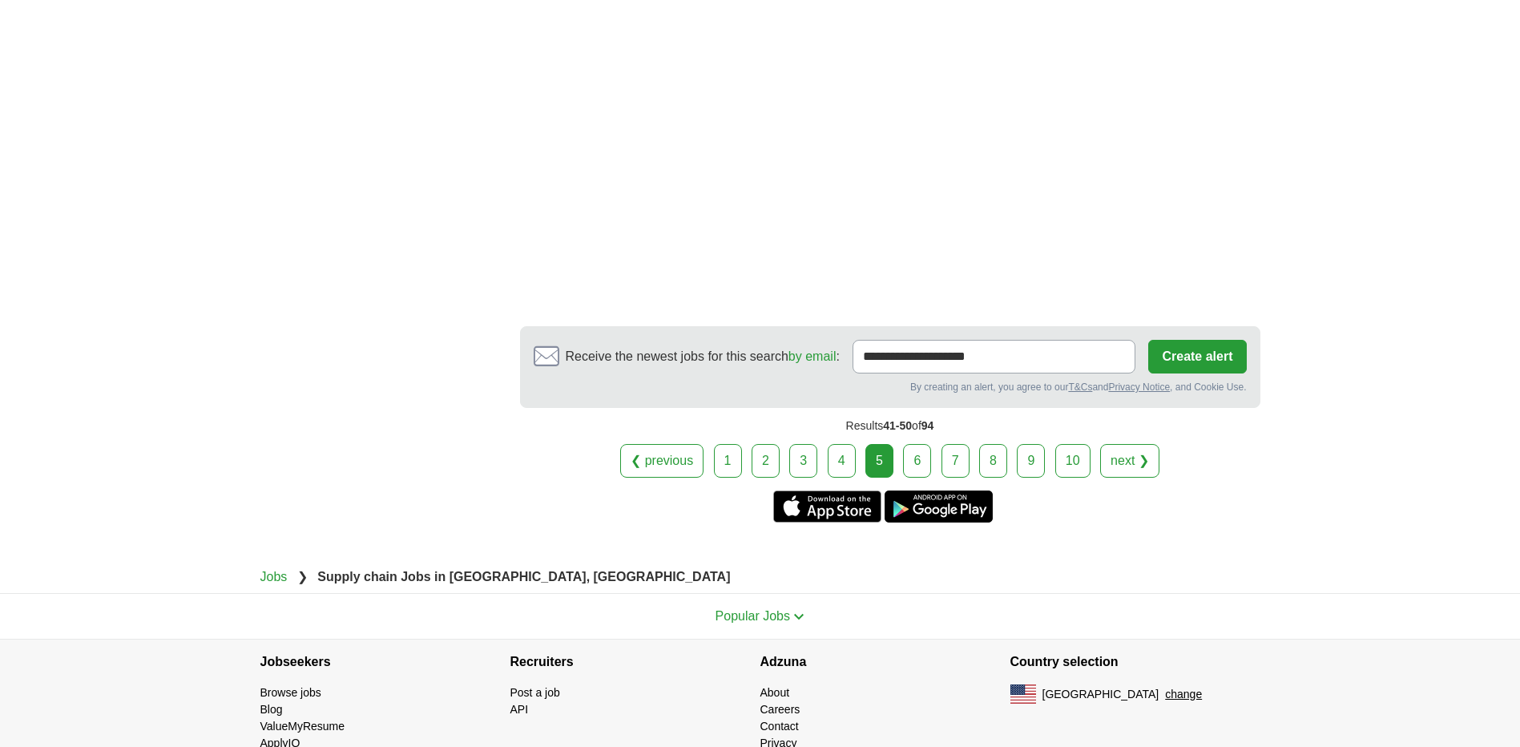
click at [916, 471] on link "6" at bounding box center [917, 461] width 28 height 34
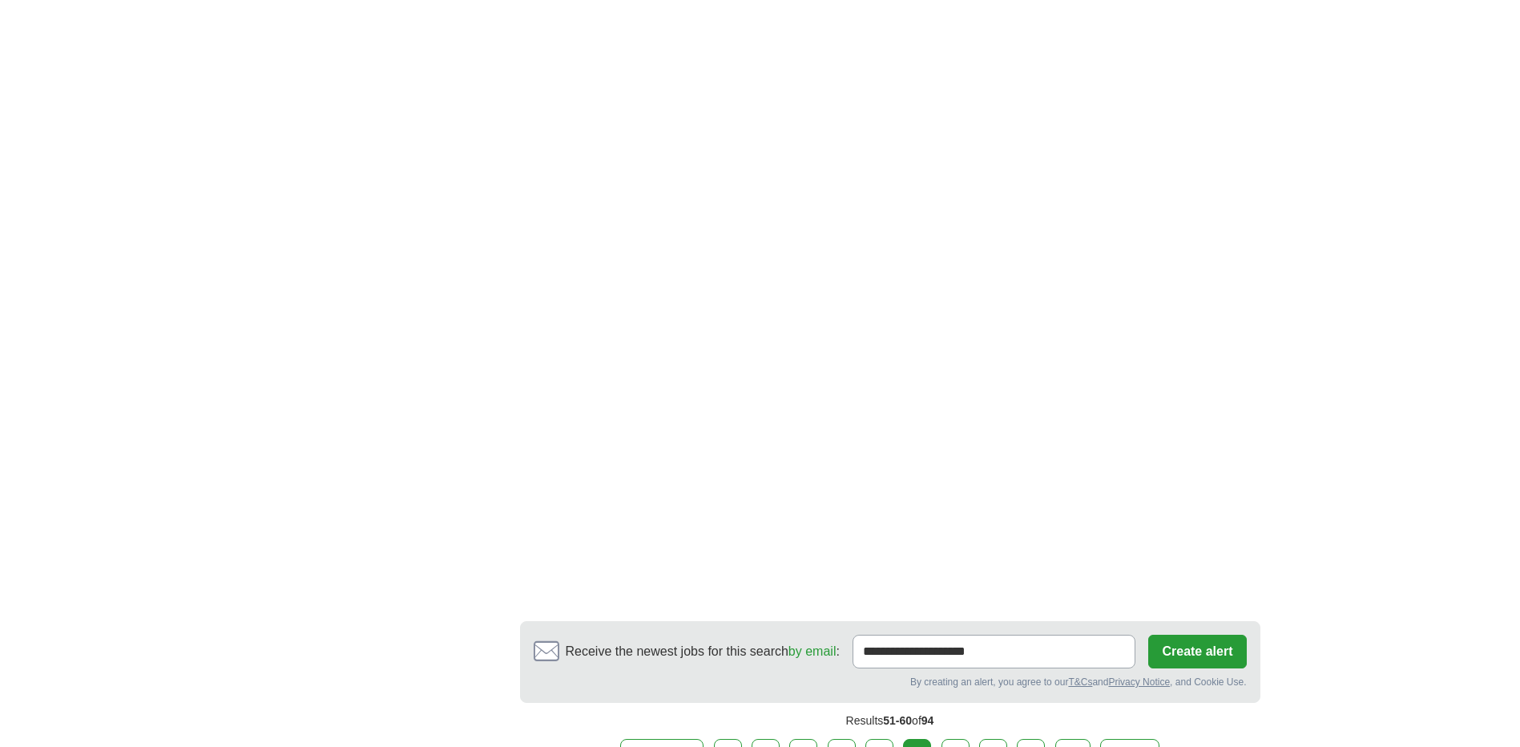
scroll to position [2457, 0]
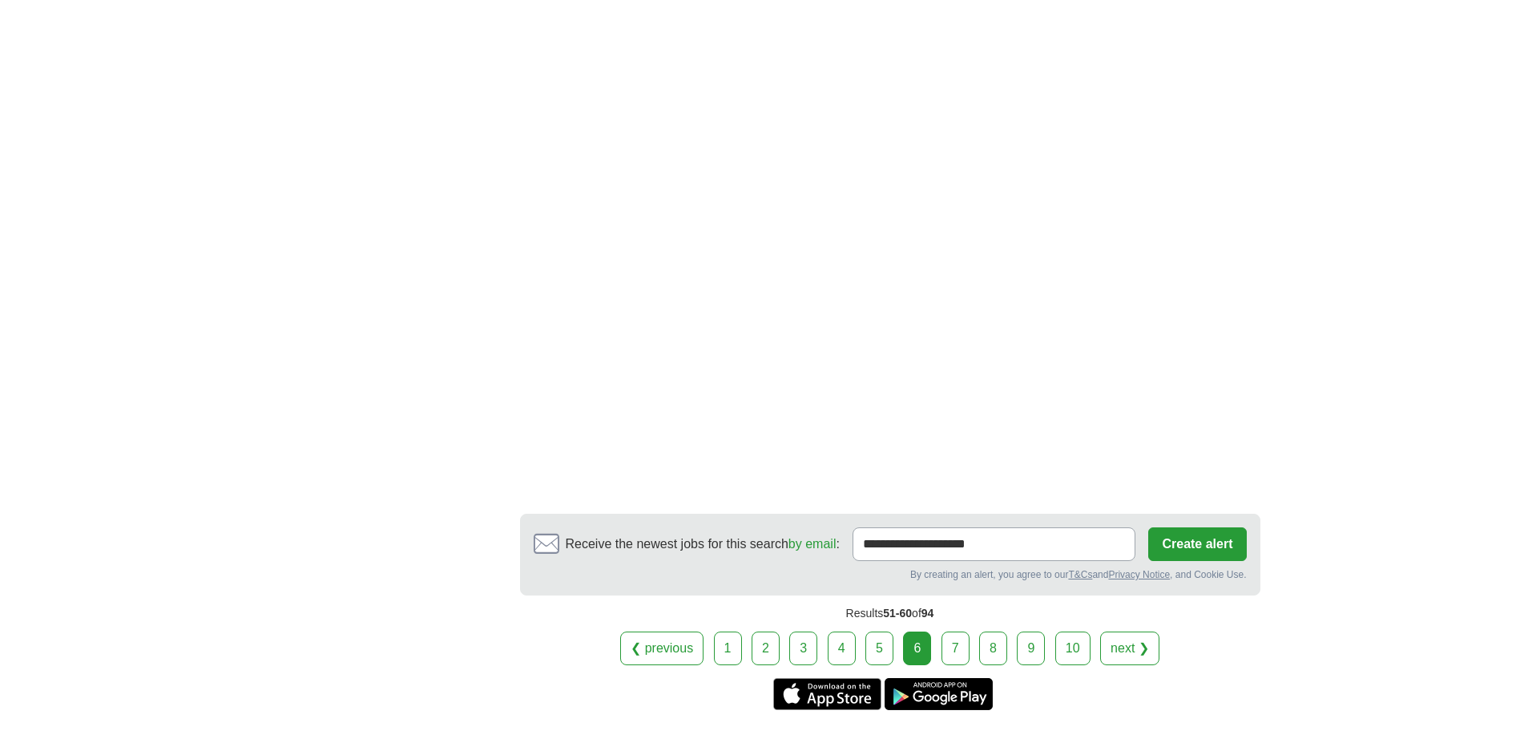
click at [950, 648] on link "7" at bounding box center [955, 648] width 28 height 34
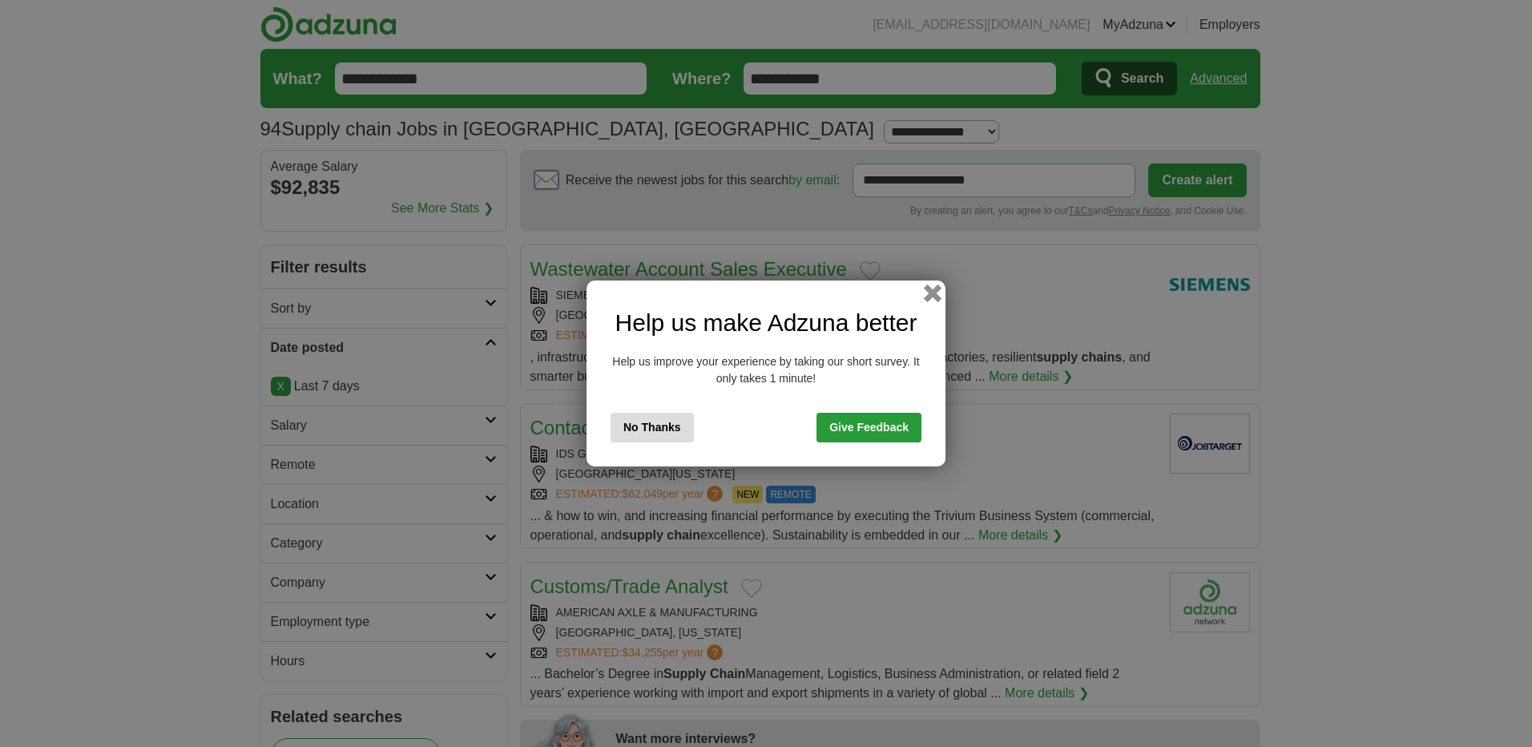
click at [924, 289] on button "button" at bounding box center [933, 293] width 18 height 18
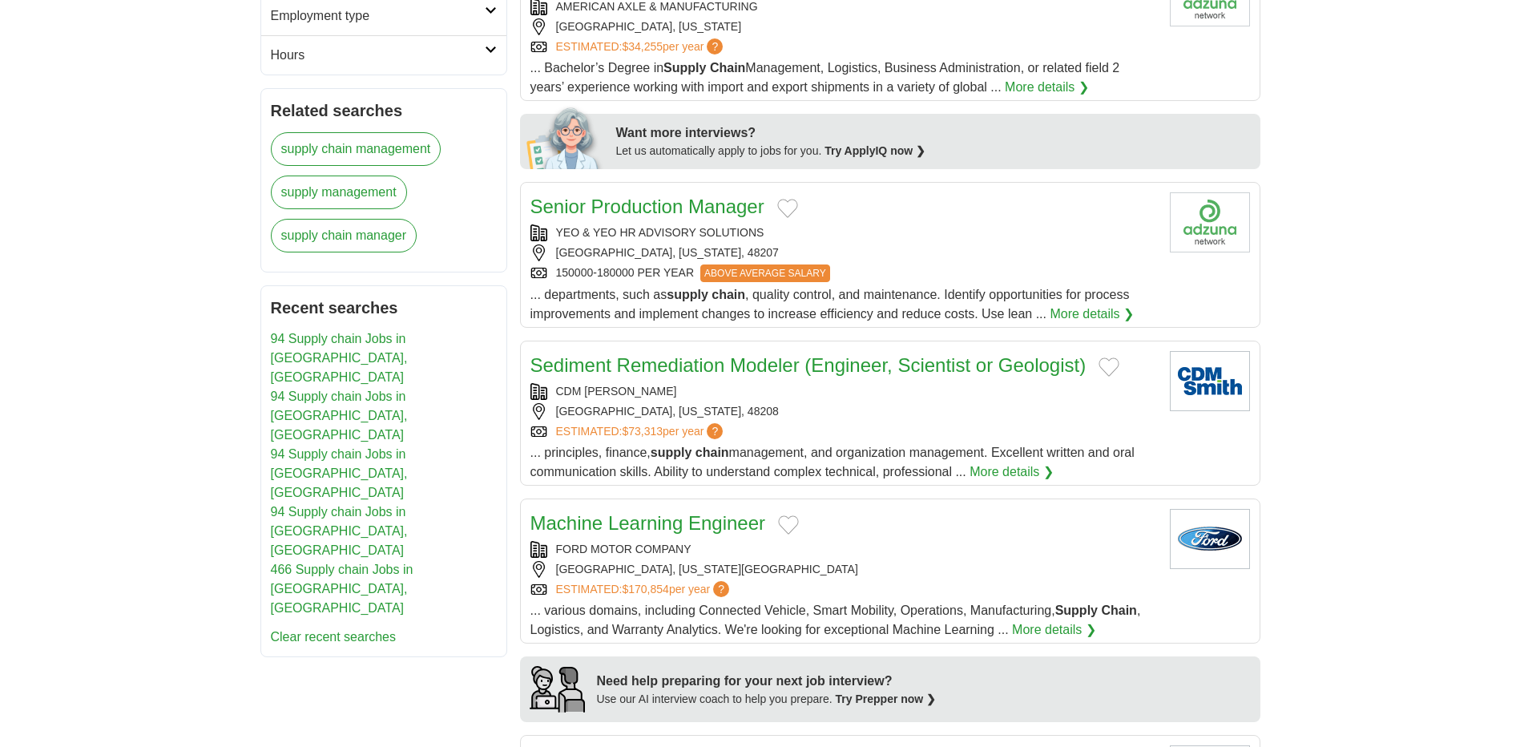
scroll to position [641, 0]
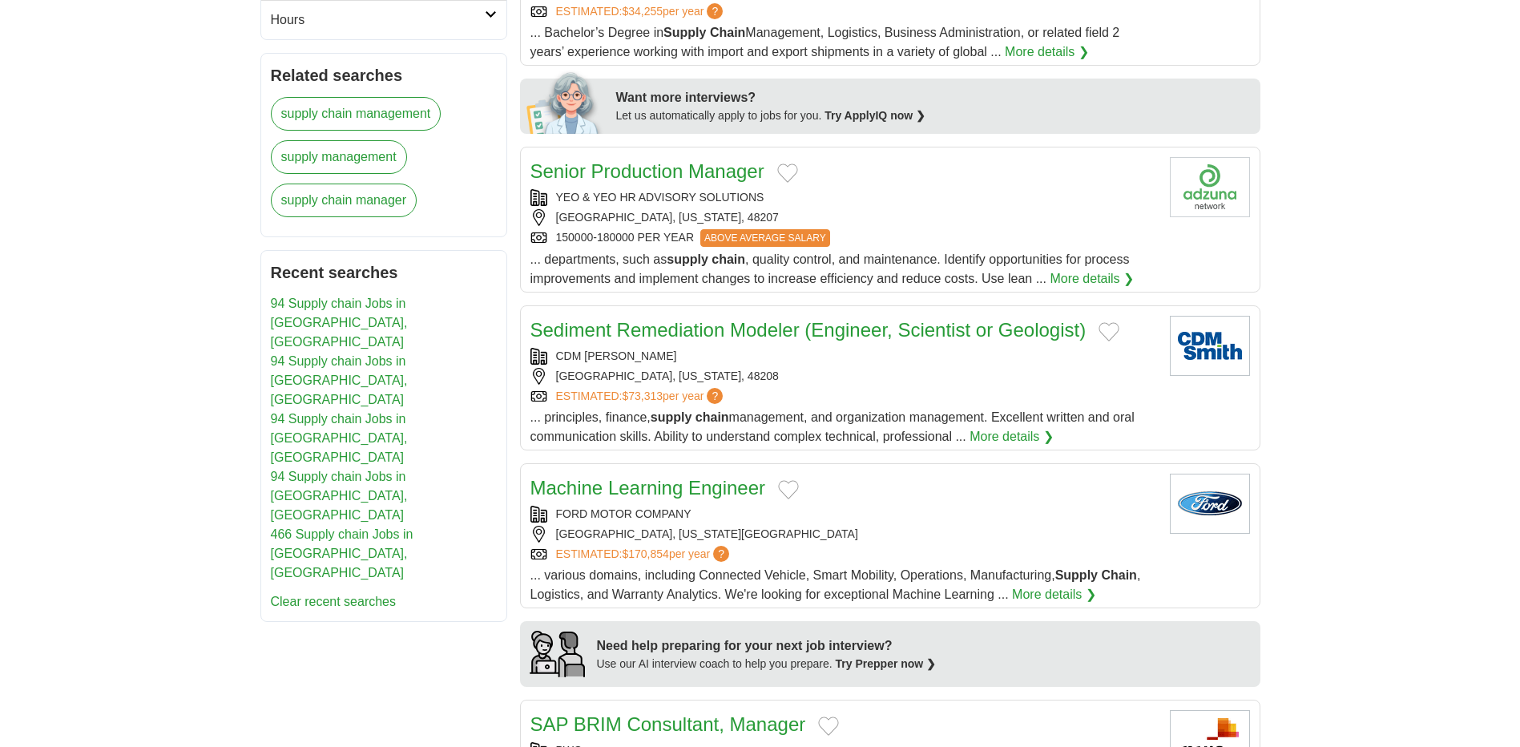
click at [964, 236] on div "150000-180000 PER YEAR ABOVE AVERAGE SALARY" at bounding box center [843, 238] width 626 height 18
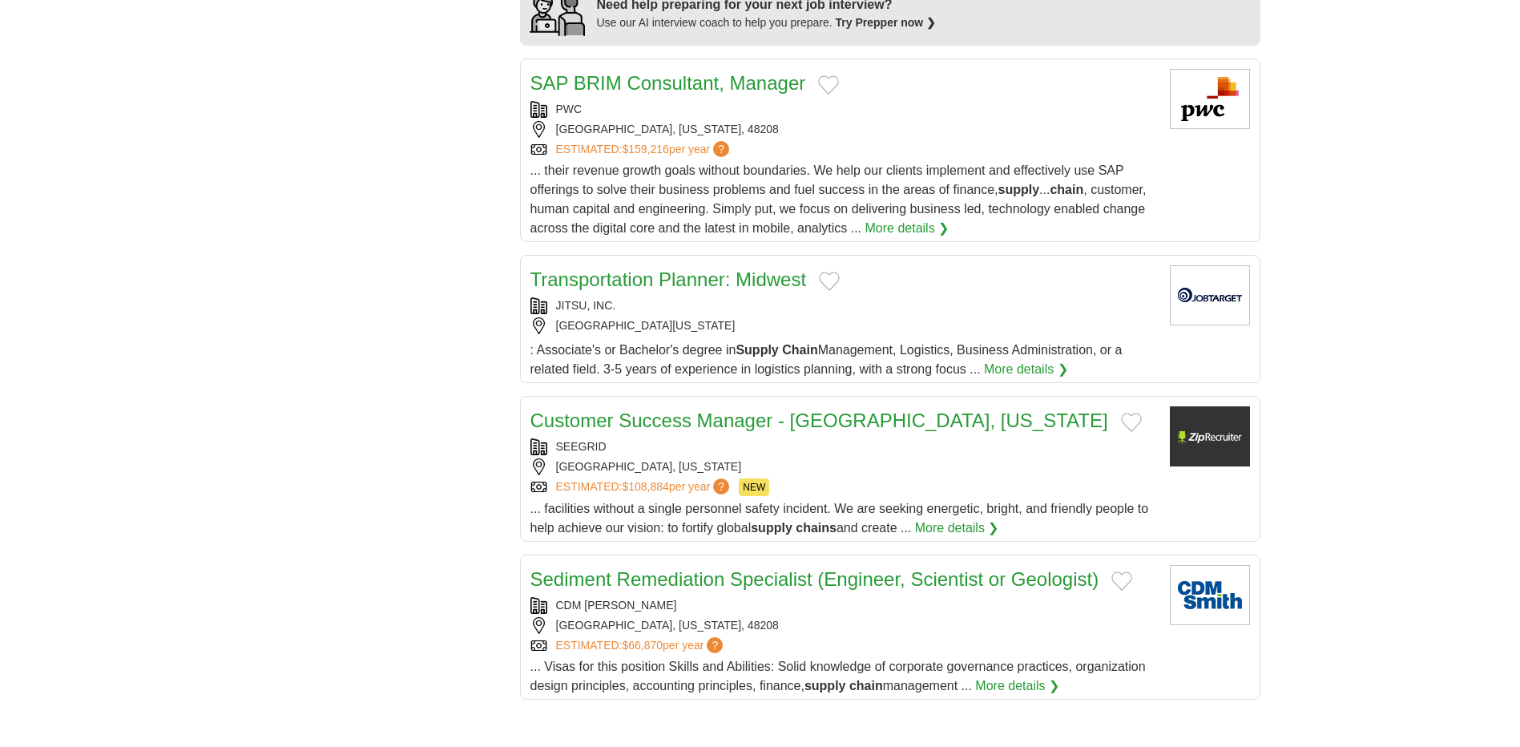
scroll to position [1388, 0]
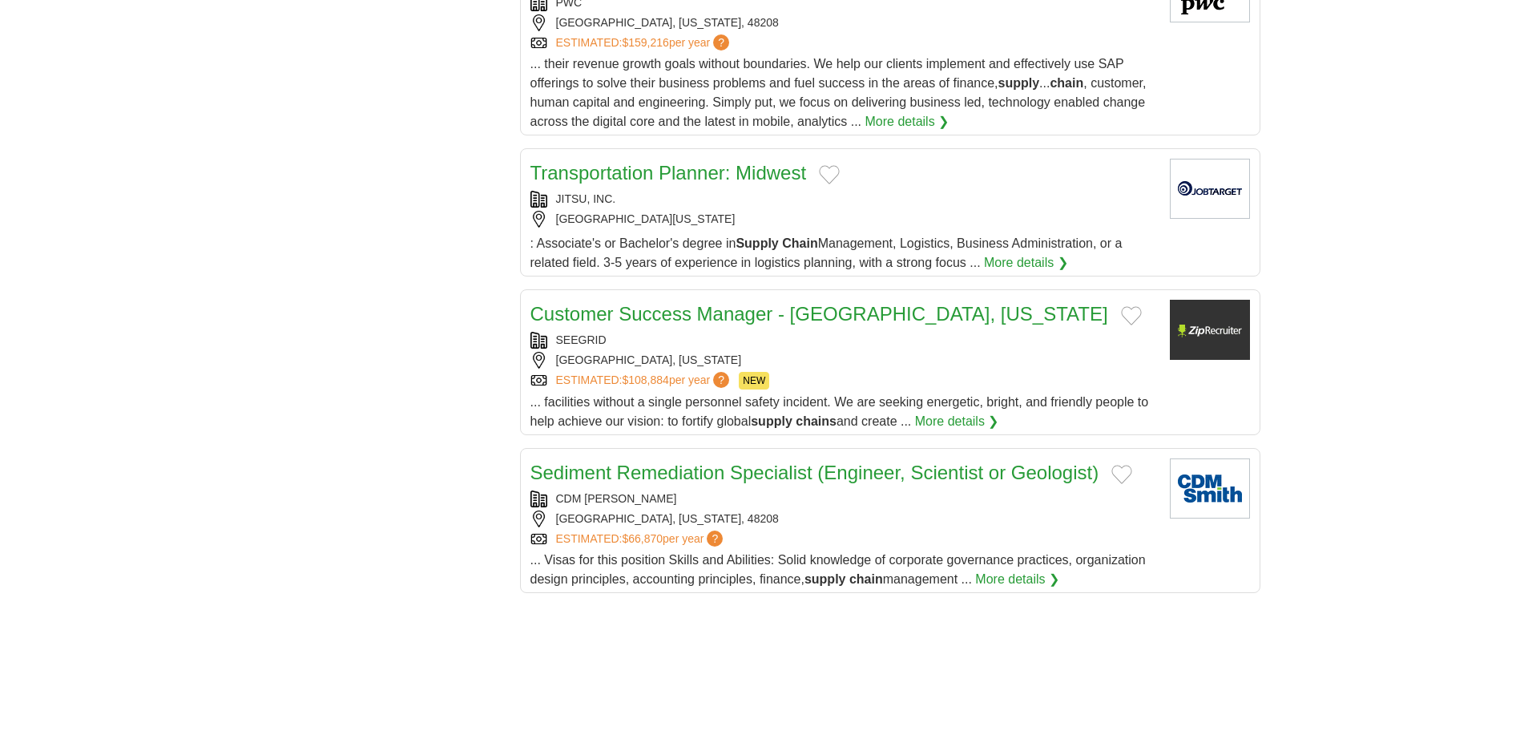
click at [932, 419] on link "More details ❯" at bounding box center [957, 421] width 84 height 19
drag, startPoint x: 555, startPoint y: 340, endPoint x: 604, endPoint y: 339, distance: 48.9
click at [604, 339] on div "SEEGRID" at bounding box center [843, 340] width 626 height 17
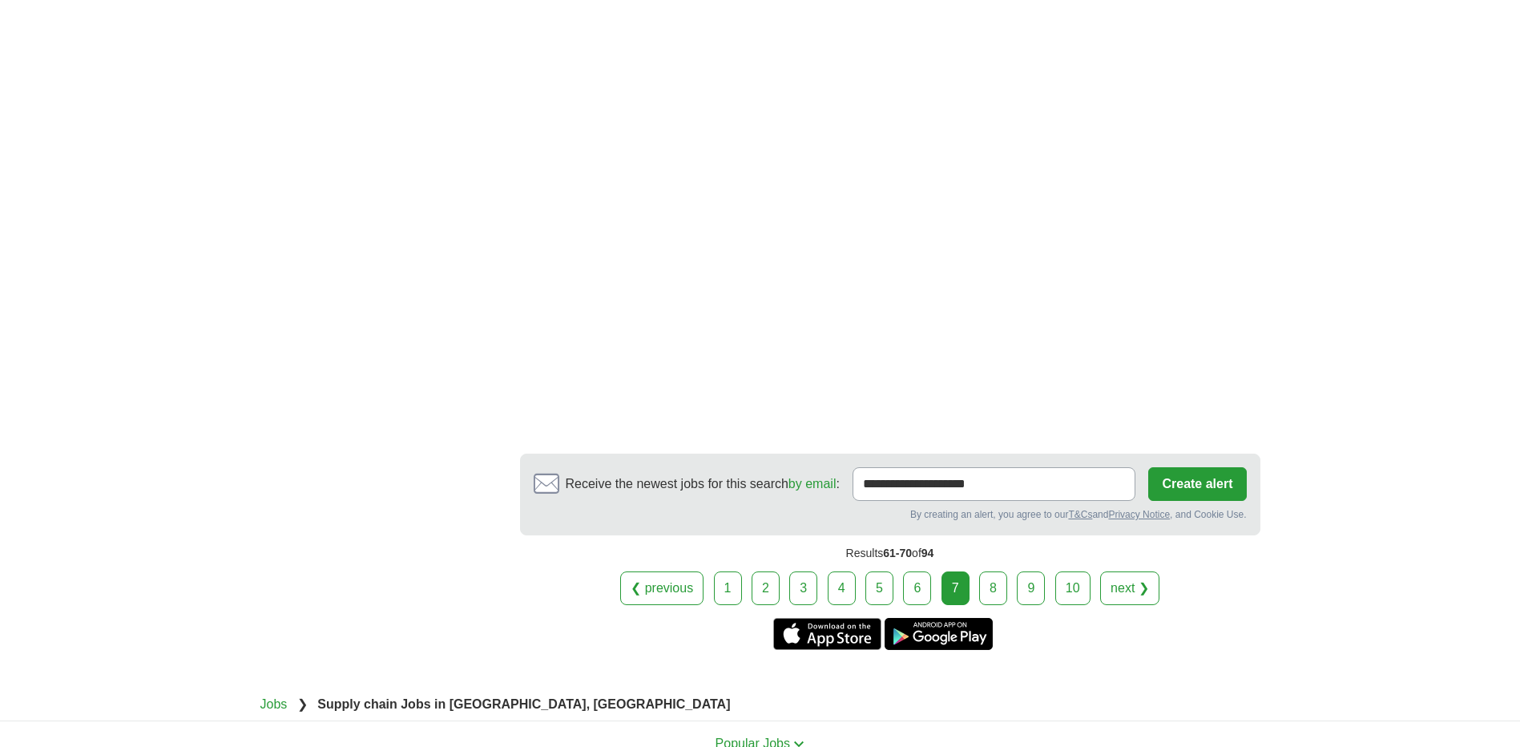
scroll to position [2457, 0]
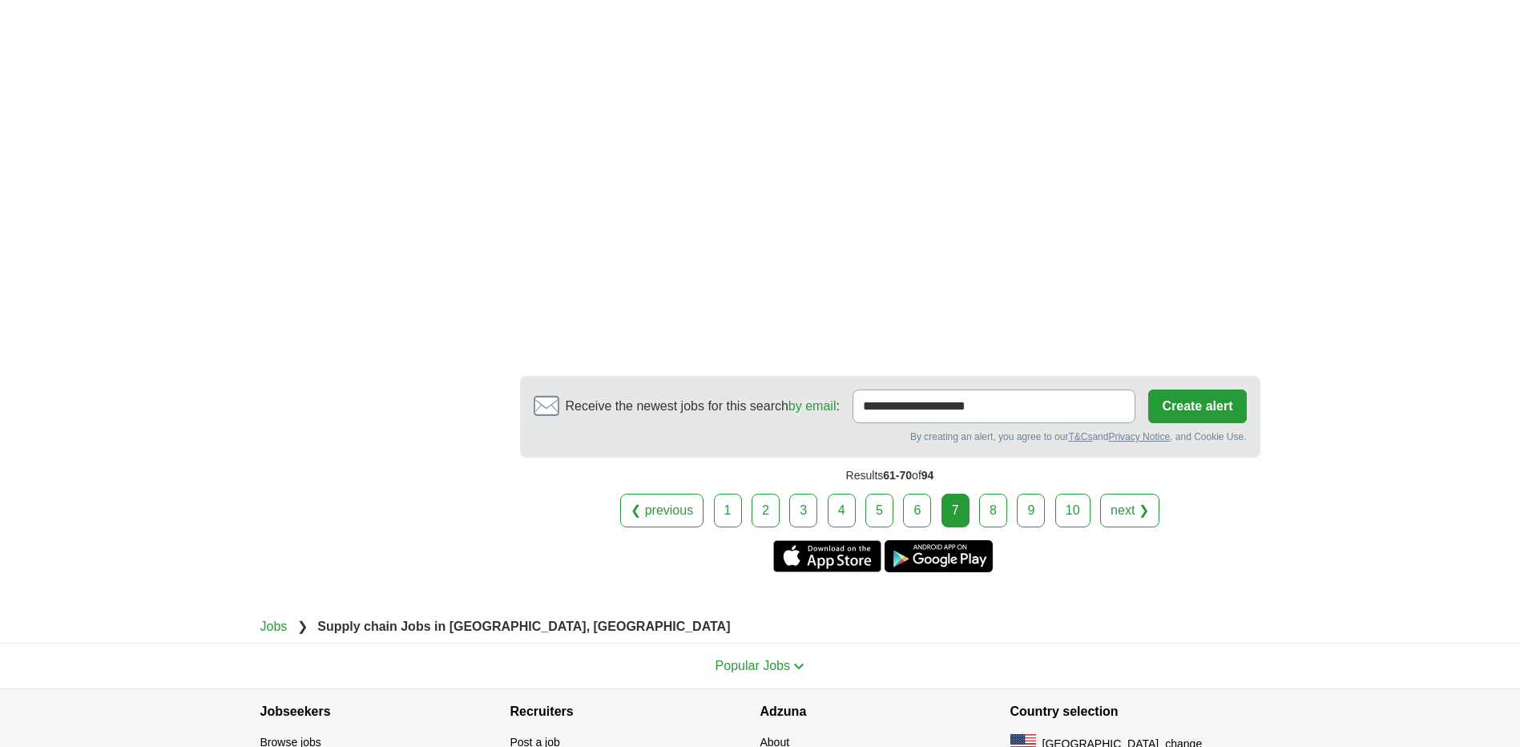
click at [996, 519] on link "8" at bounding box center [993, 510] width 28 height 34
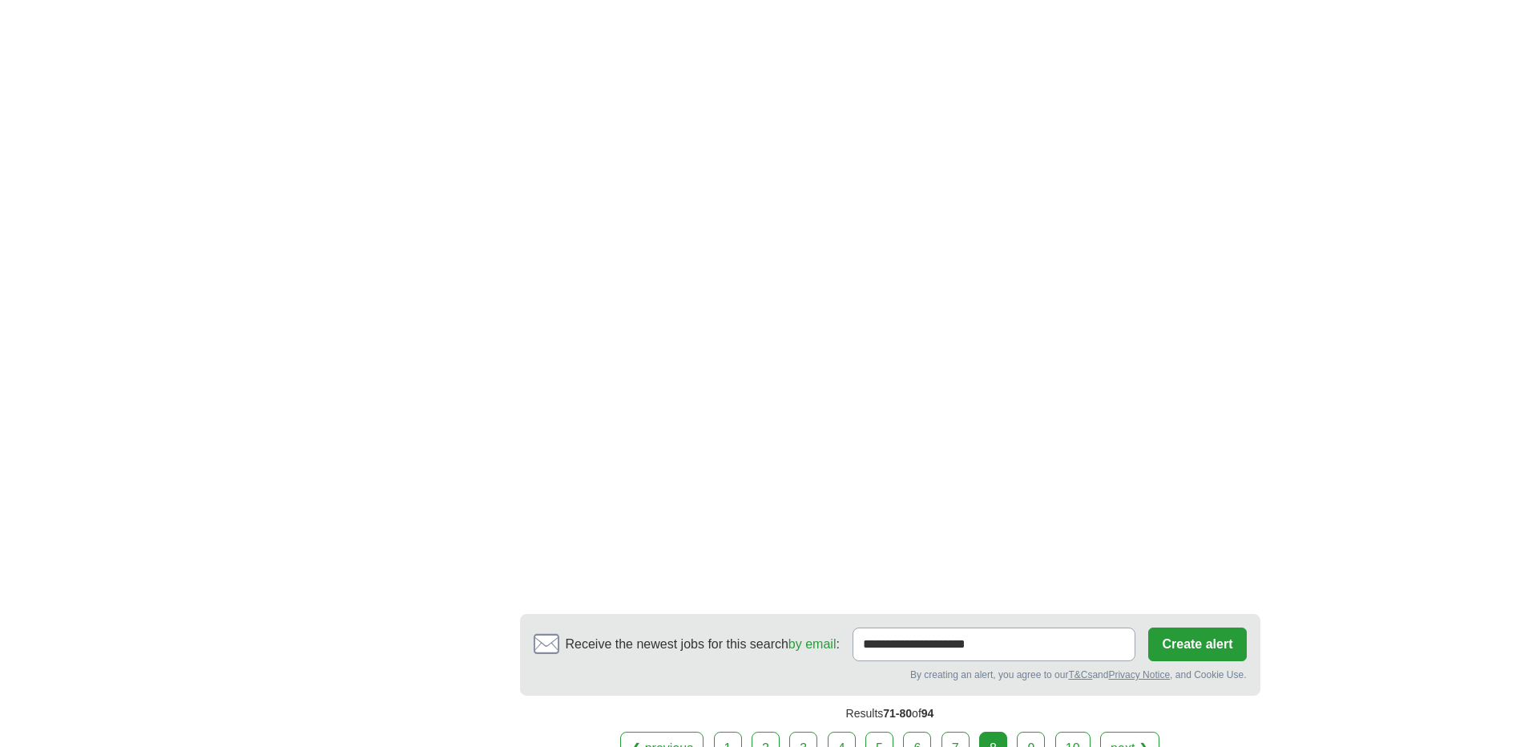
scroll to position [2243, 0]
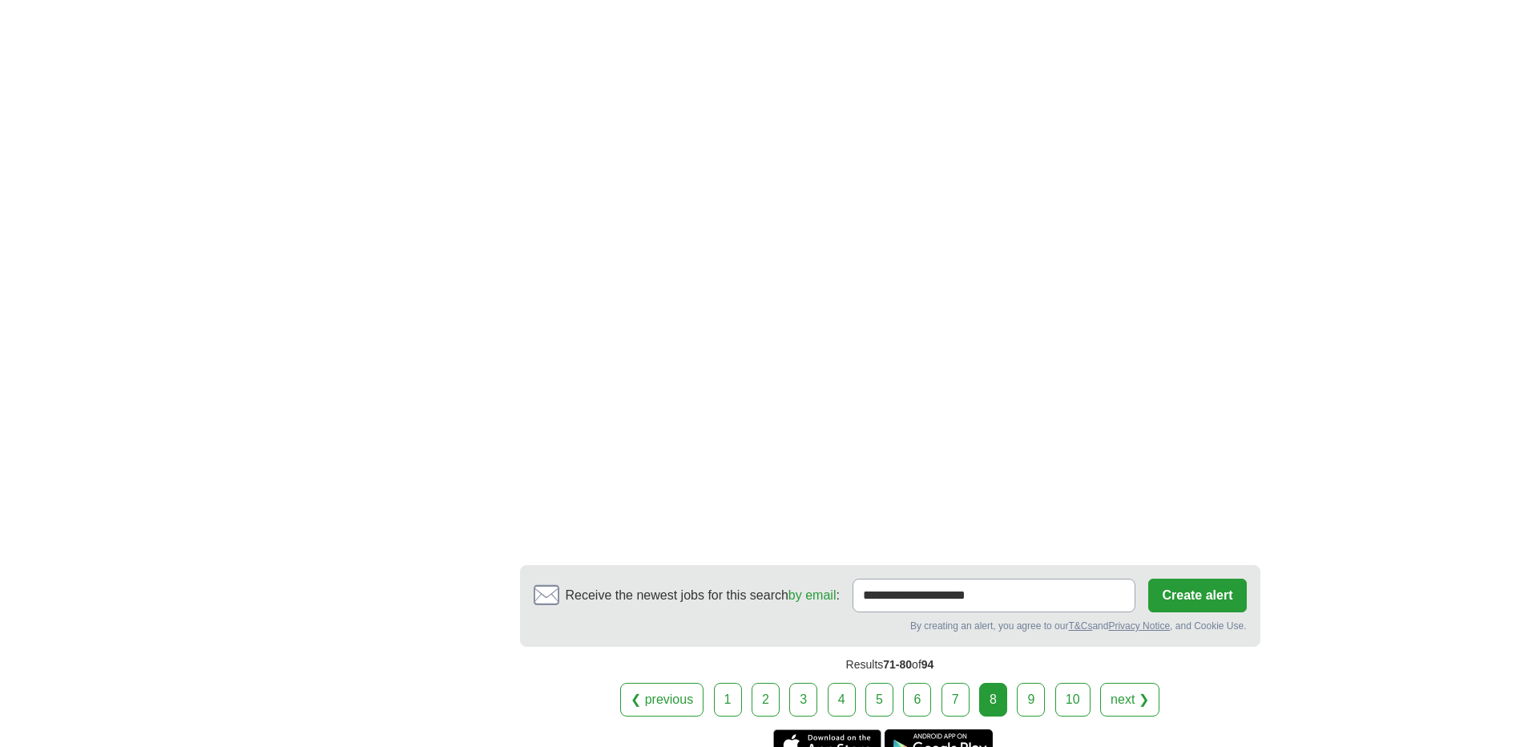
click at [1028, 683] on link "9" at bounding box center [1031, 700] width 28 height 34
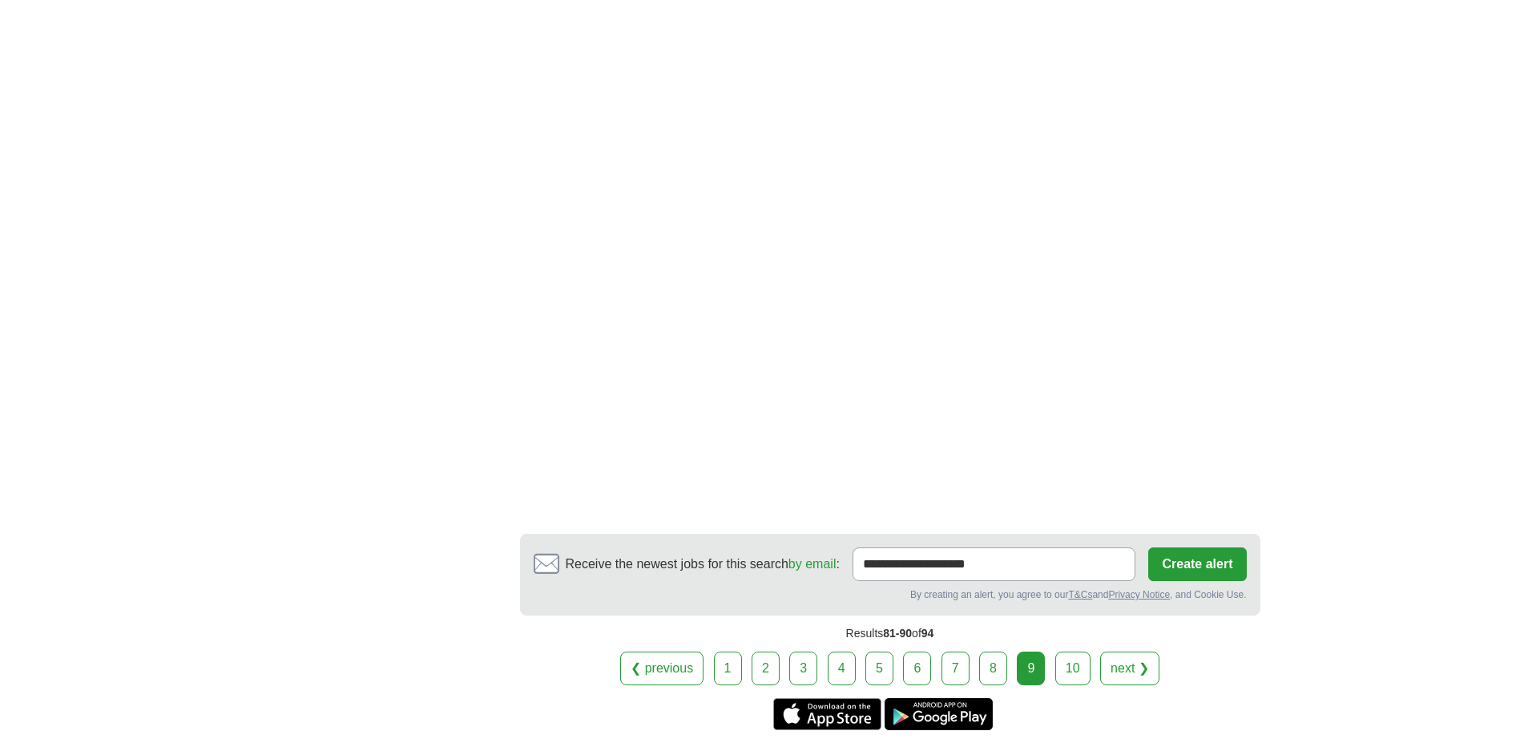
click at [1068, 654] on link "10" at bounding box center [1072, 668] width 35 height 34
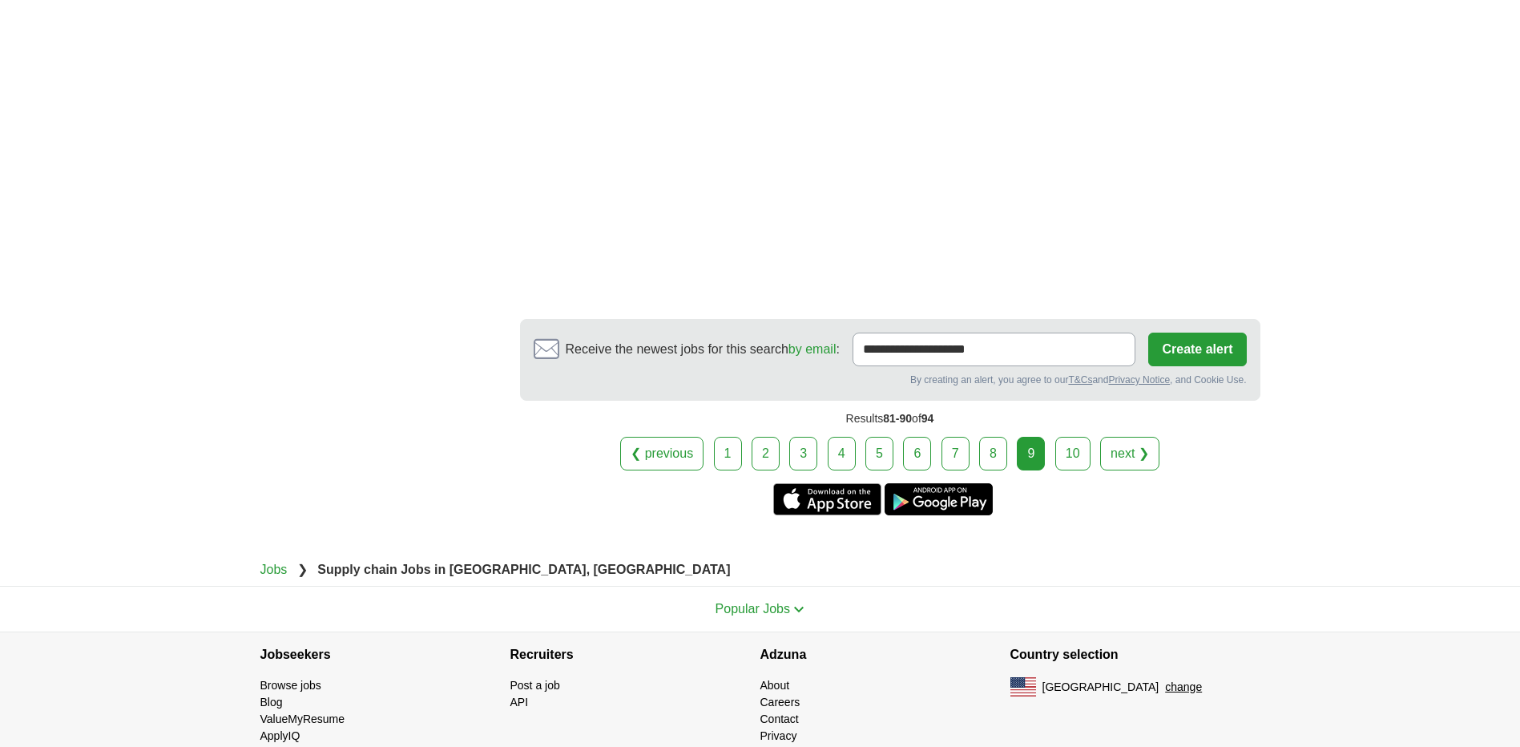
scroll to position [2699, 0]
